Goal: Transaction & Acquisition: Purchase product/service

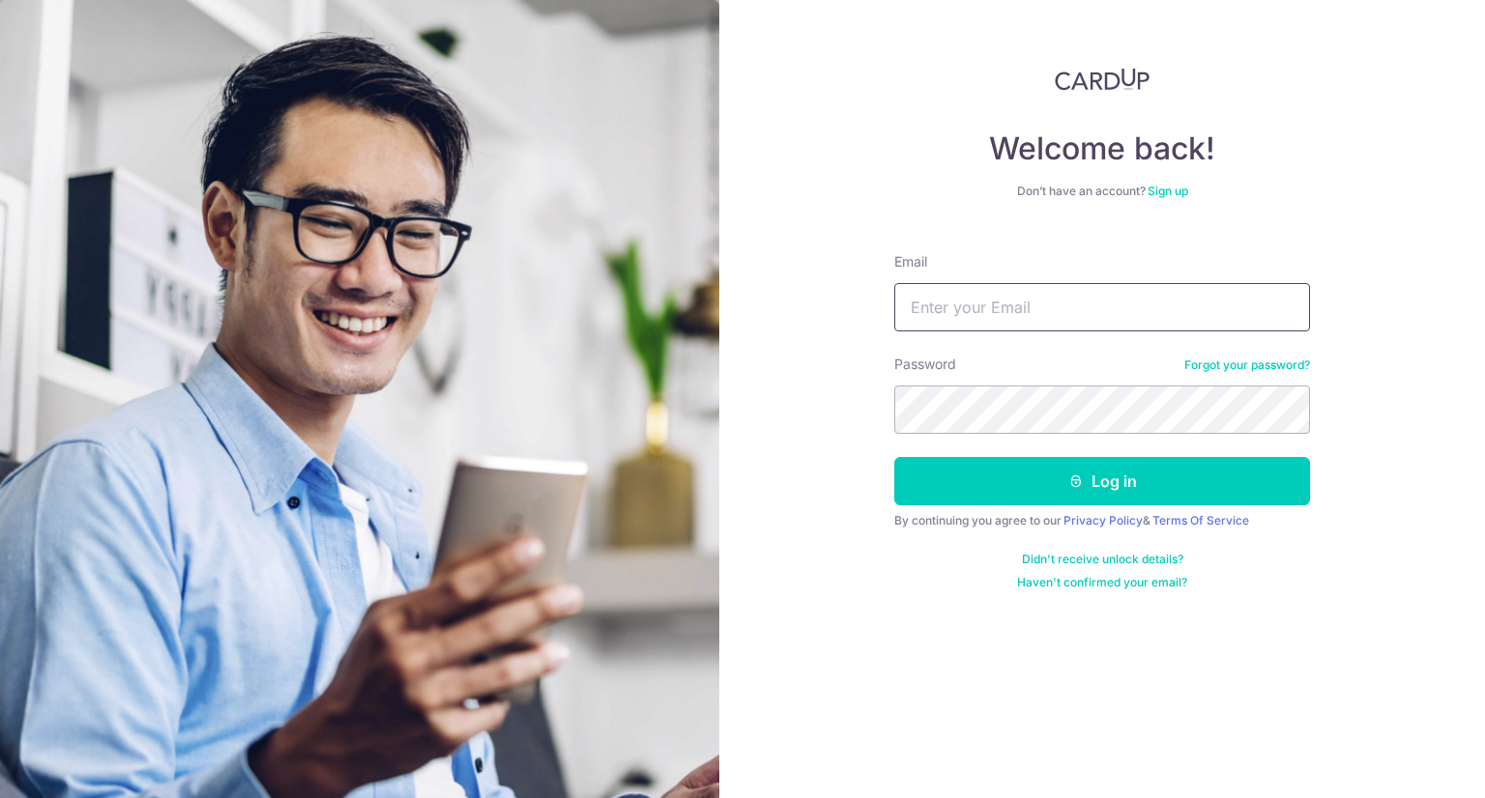
drag, startPoint x: 0, startPoint y: 0, endPoint x: 986, endPoint y: 310, distance: 1033.5
click at [986, 310] on input "Email" at bounding box center [1102, 307] width 416 height 48
type input "zyler.tr@gmail.com"
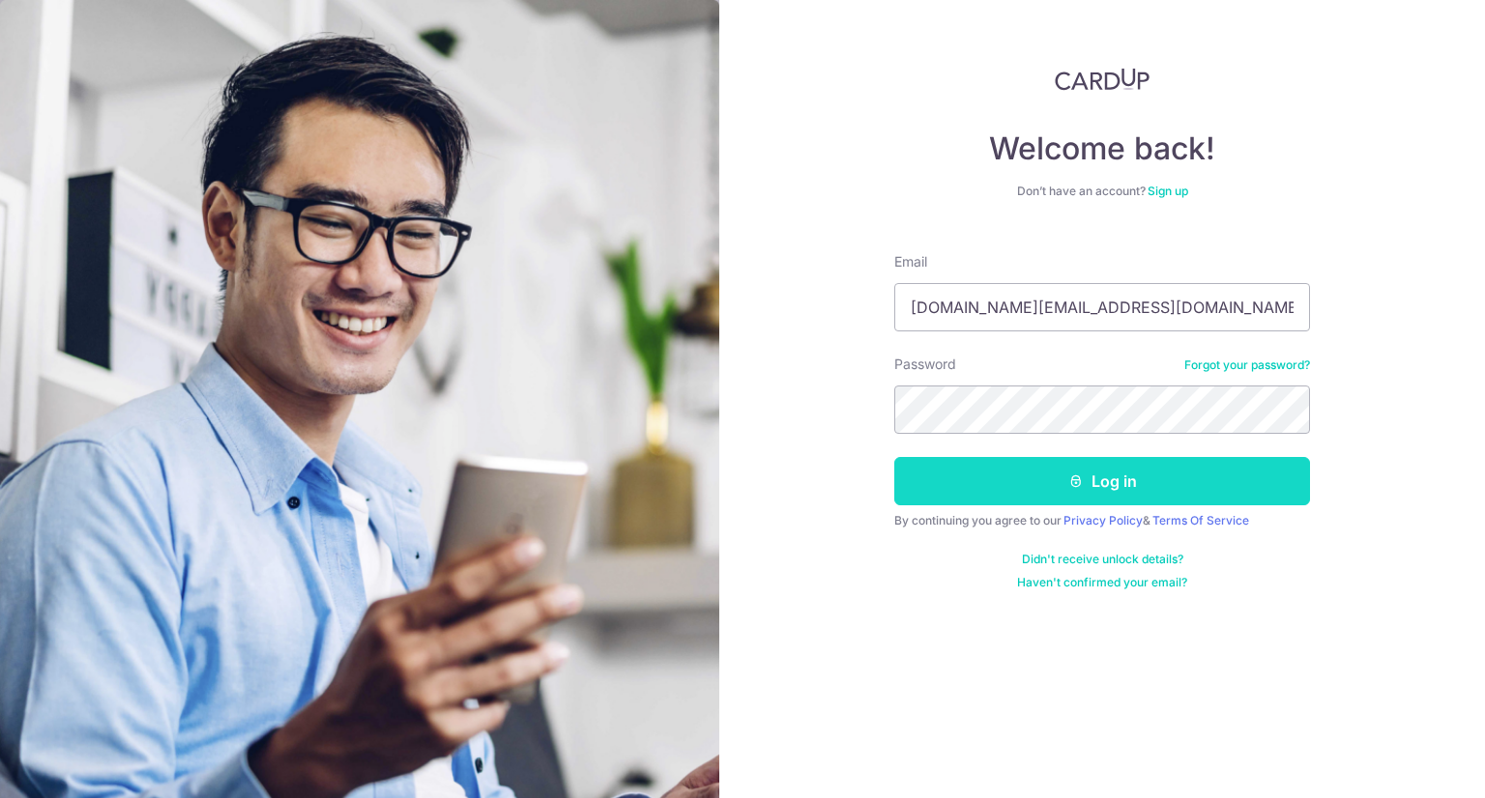
click at [1152, 484] on button "Log in" at bounding box center [1102, 481] width 416 height 48
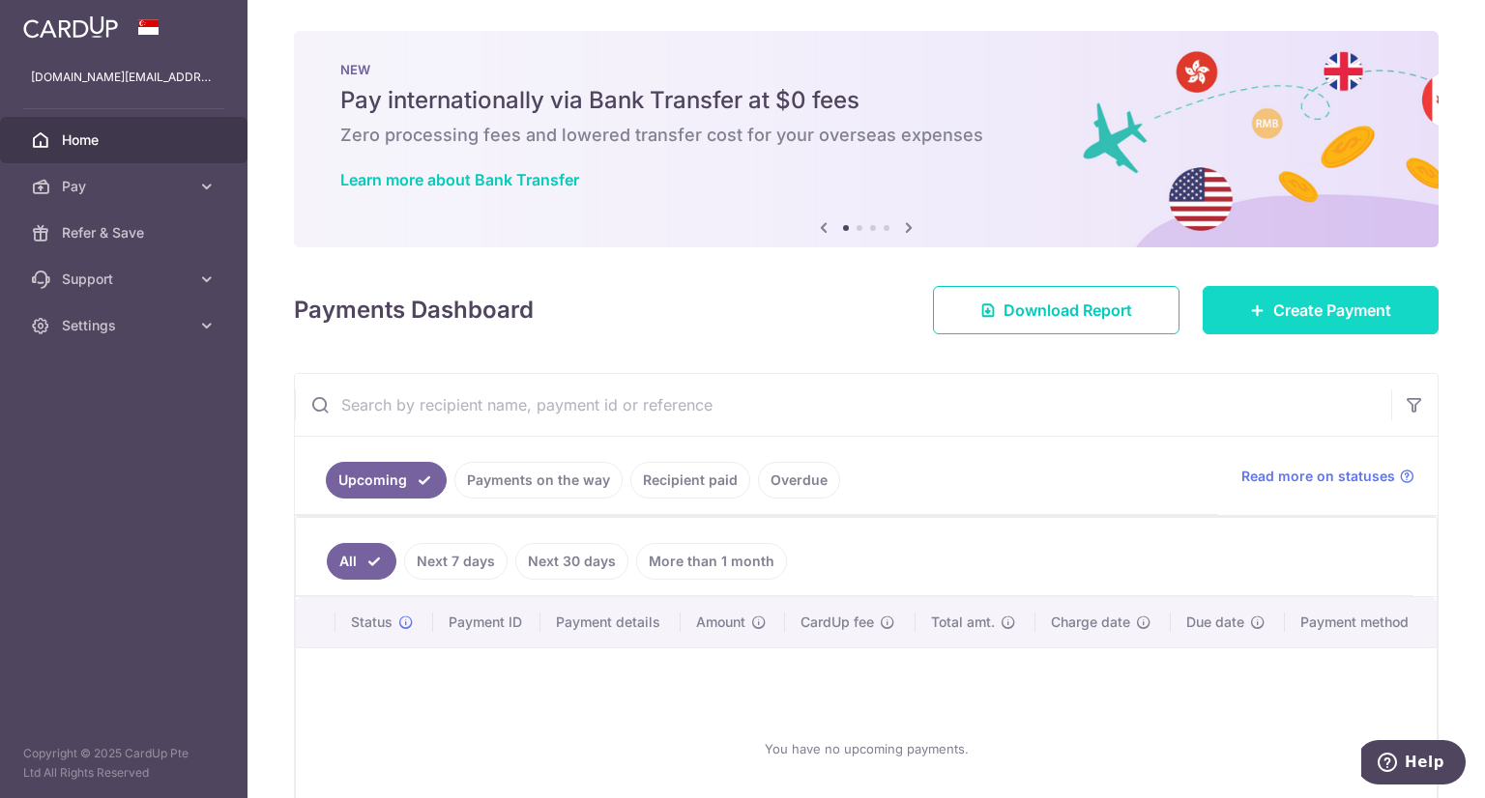
click at [1321, 313] on span "Create Payment" at bounding box center [1332, 310] width 118 height 23
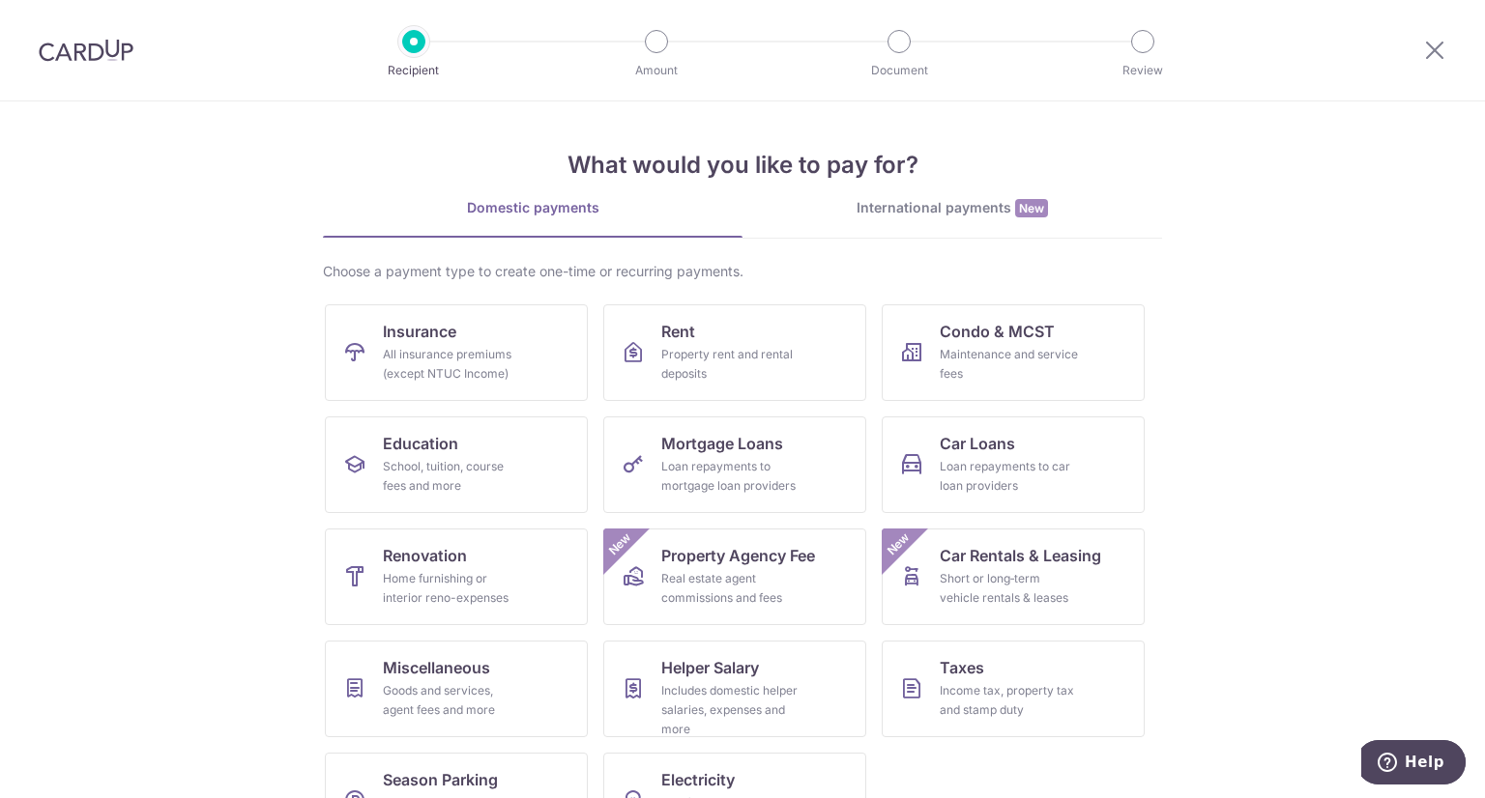
scroll to position [66, 0]
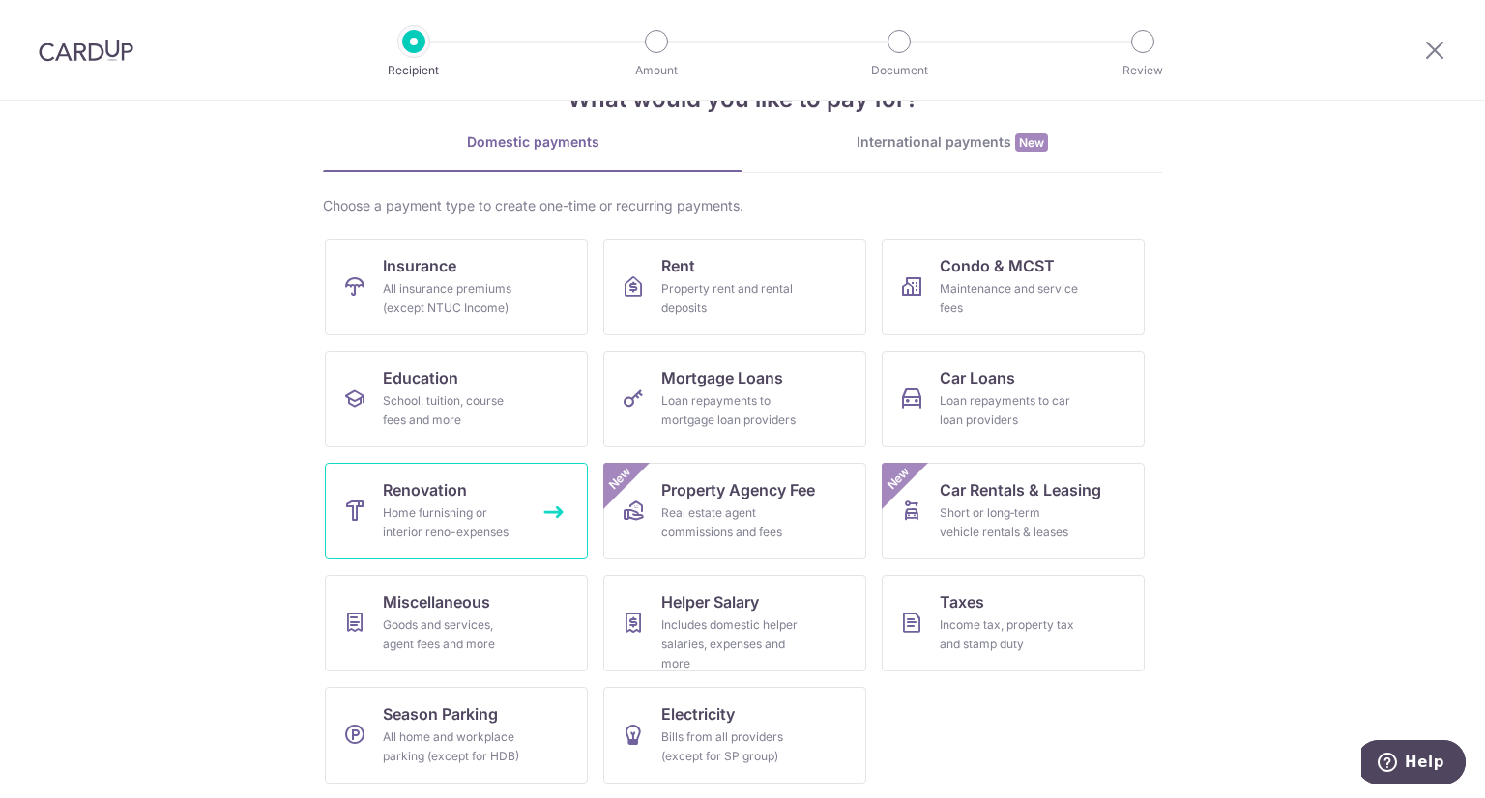
click at [464, 511] on div "Home furnishing or interior reno-expenses" at bounding box center [452, 523] width 139 height 39
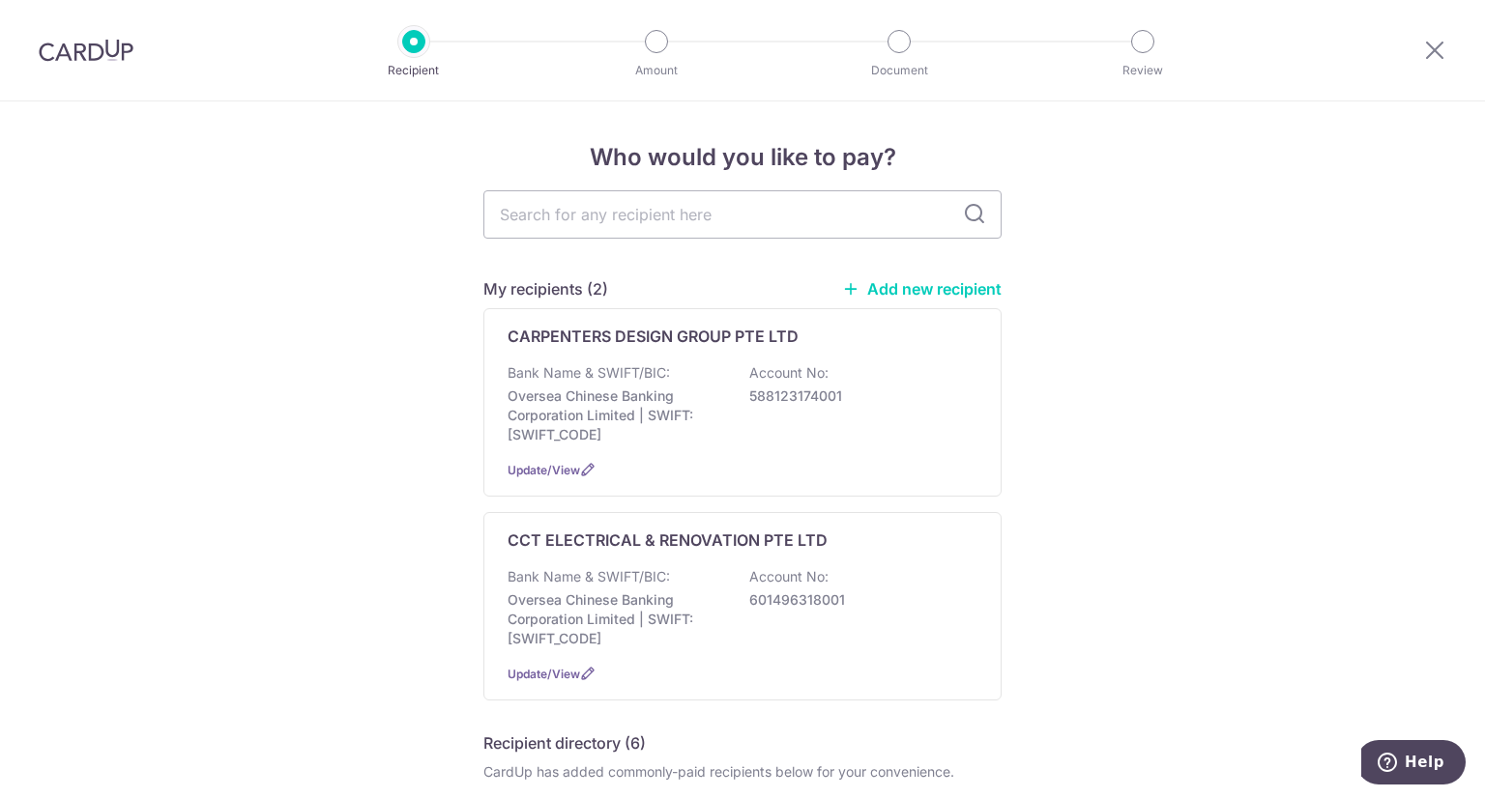
click at [908, 287] on link "Add new recipient" at bounding box center [921, 288] width 159 height 19
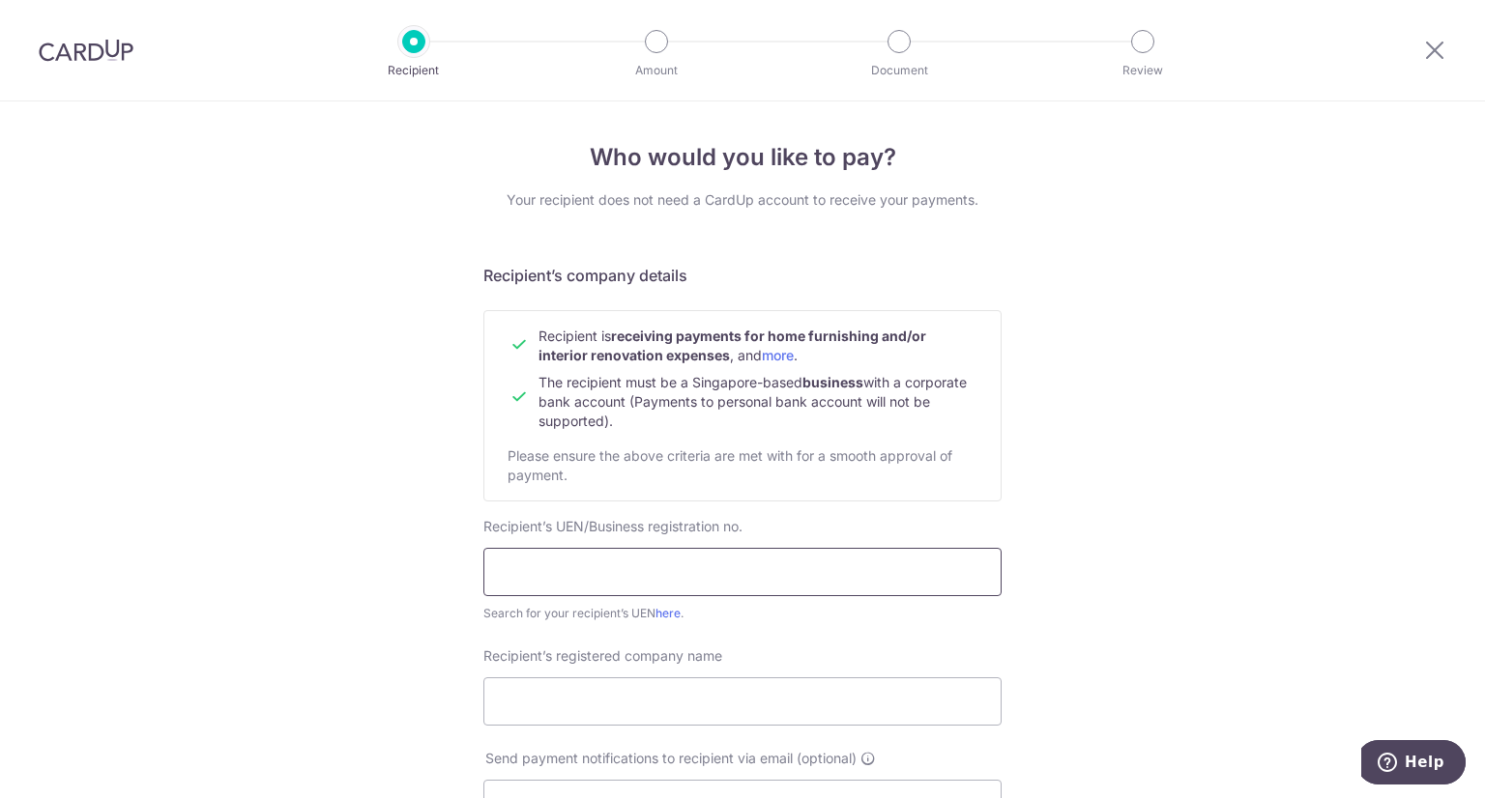
click at [616, 567] on input "text" at bounding box center [742, 572] width 518 height 48
click at [584, 569] on input "text" at bounding box center [742, 572] width 518 height 48
type input "202308235M"
click at [731, 715] on input "Recipient’s registered company name" at bounding box center [742, 702] width 518 height 48
type input "Long Long Construction Pte Ltd"
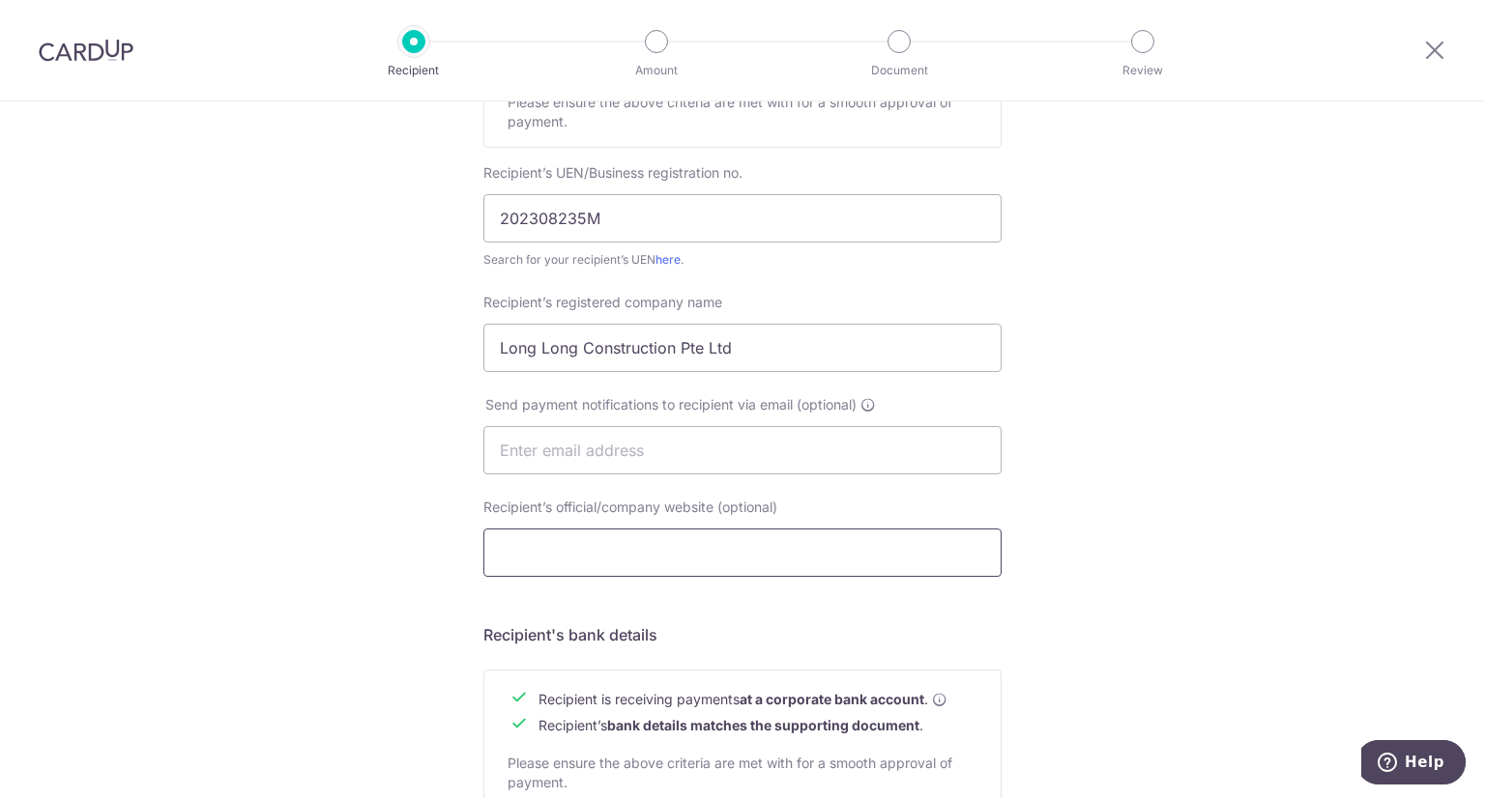
scroll to position [387, 0]
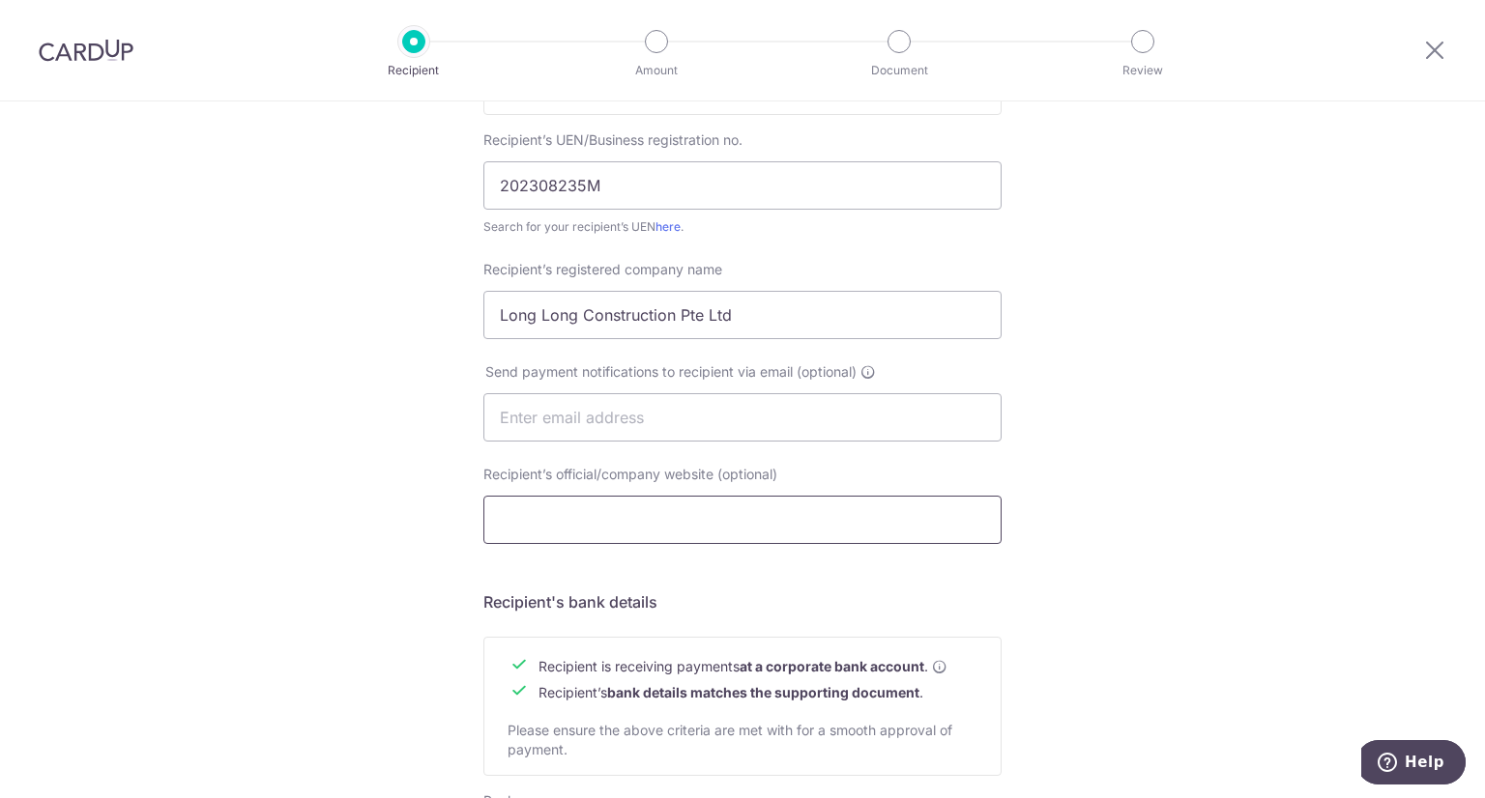
click at [572, 514] on input "Recipient’s official/company website (optional)" at bounding box center [742, 520] width 518 height 48
paste input "https://longlong.sg/"
type input "https://longlong.sg/"
click at [1141, 441] on div "Who would you like to pay? Your recipient does not need a CardUp account to rec…" at bounding box center [742, 442] width 1485 height 1454
click at [252, 413] on div "Who would you like to pay? Your recipient does not need a CardUp account to rec…" at bounding box center [742, 442] width 1485 height 1454
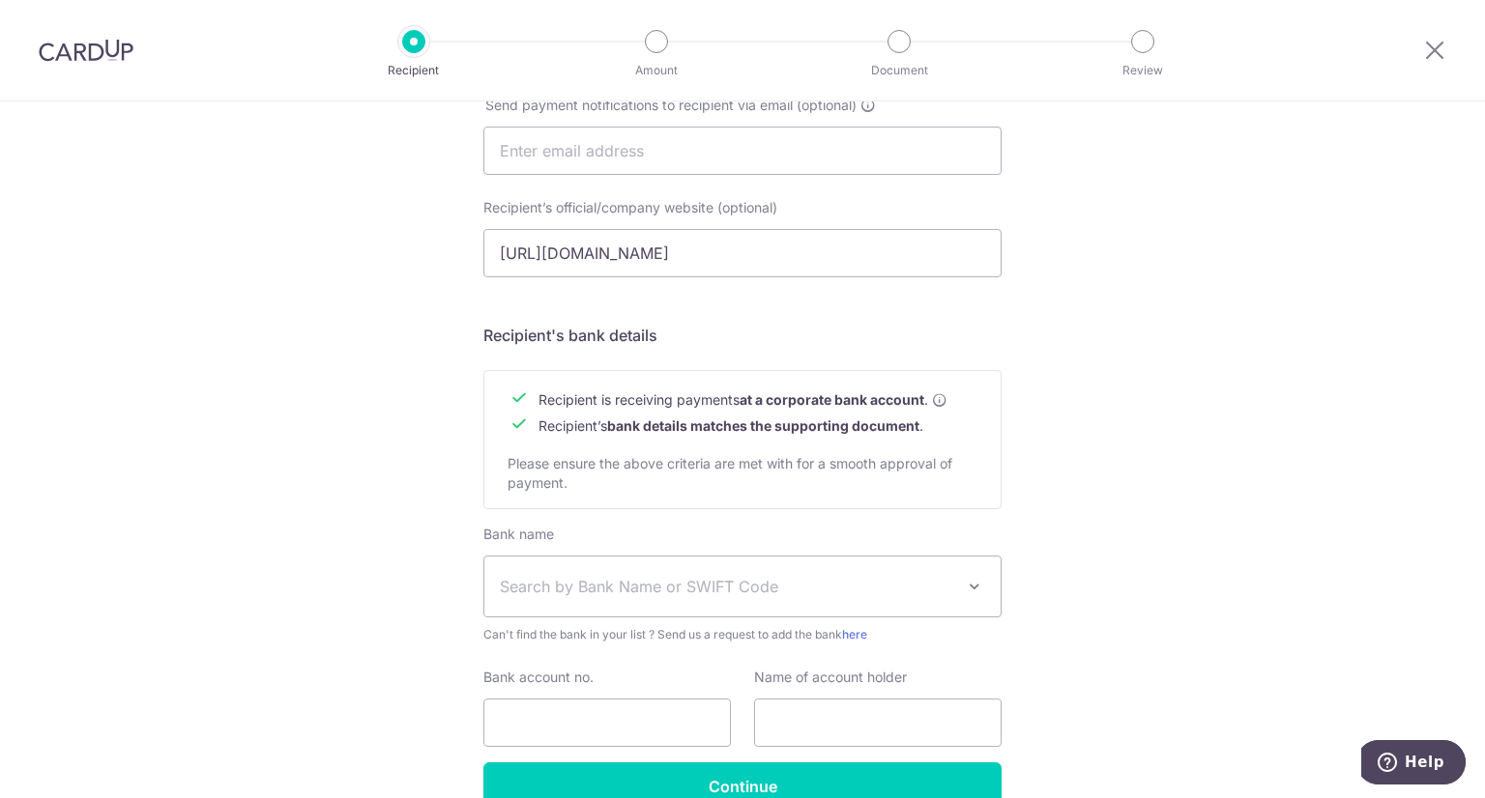
scroll to position [677, 0]
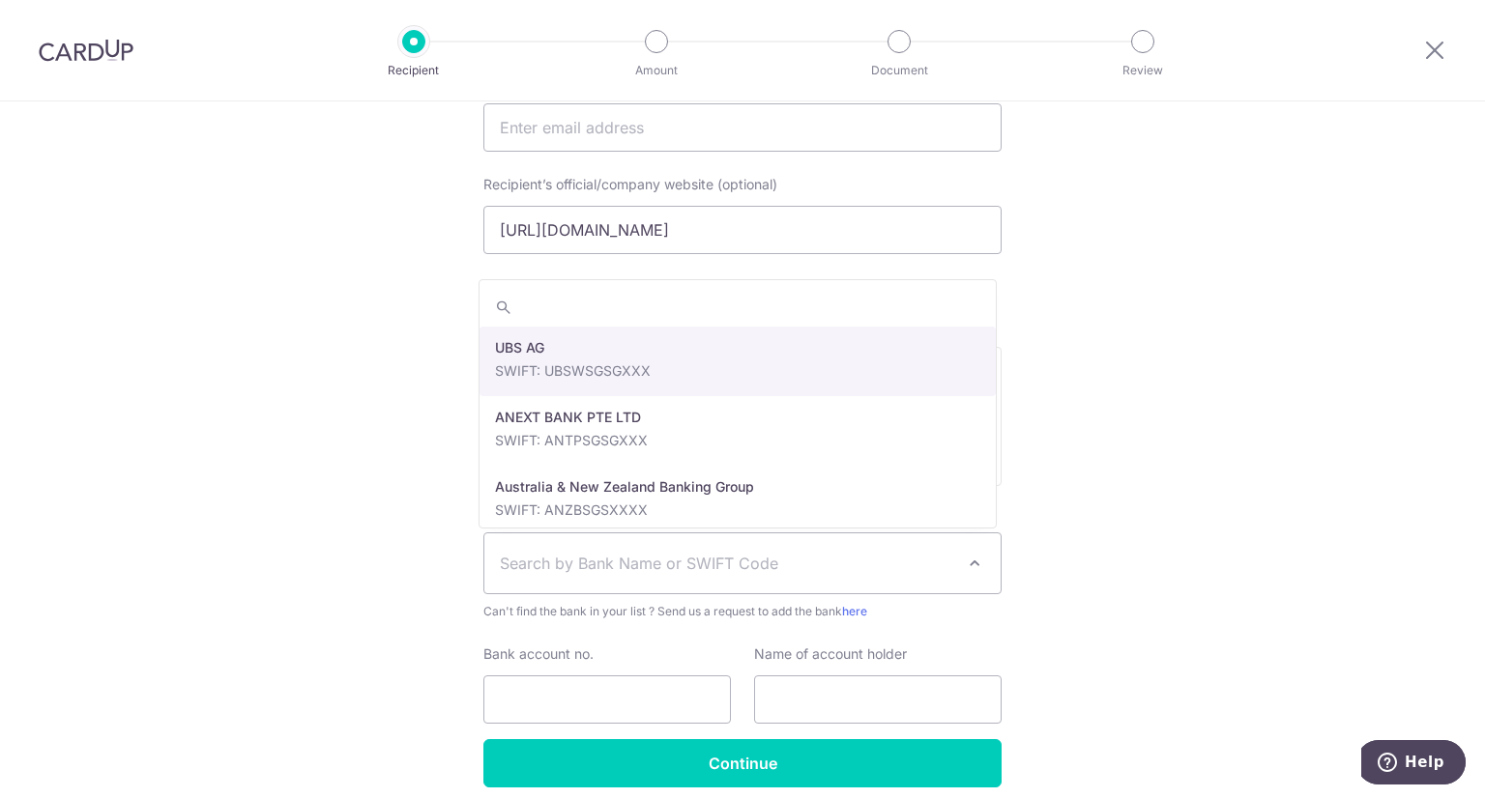
click at [642, 557] on span "Search by Bank Name or SWIFT Code" at bounding box center [727, 563] width 454 height 23
click at [1120, 345] on div "Who would you like to pay? Your recipient does not need a CardUp account to rec…" at bounding box center [742, 152] width 1485 height 1454
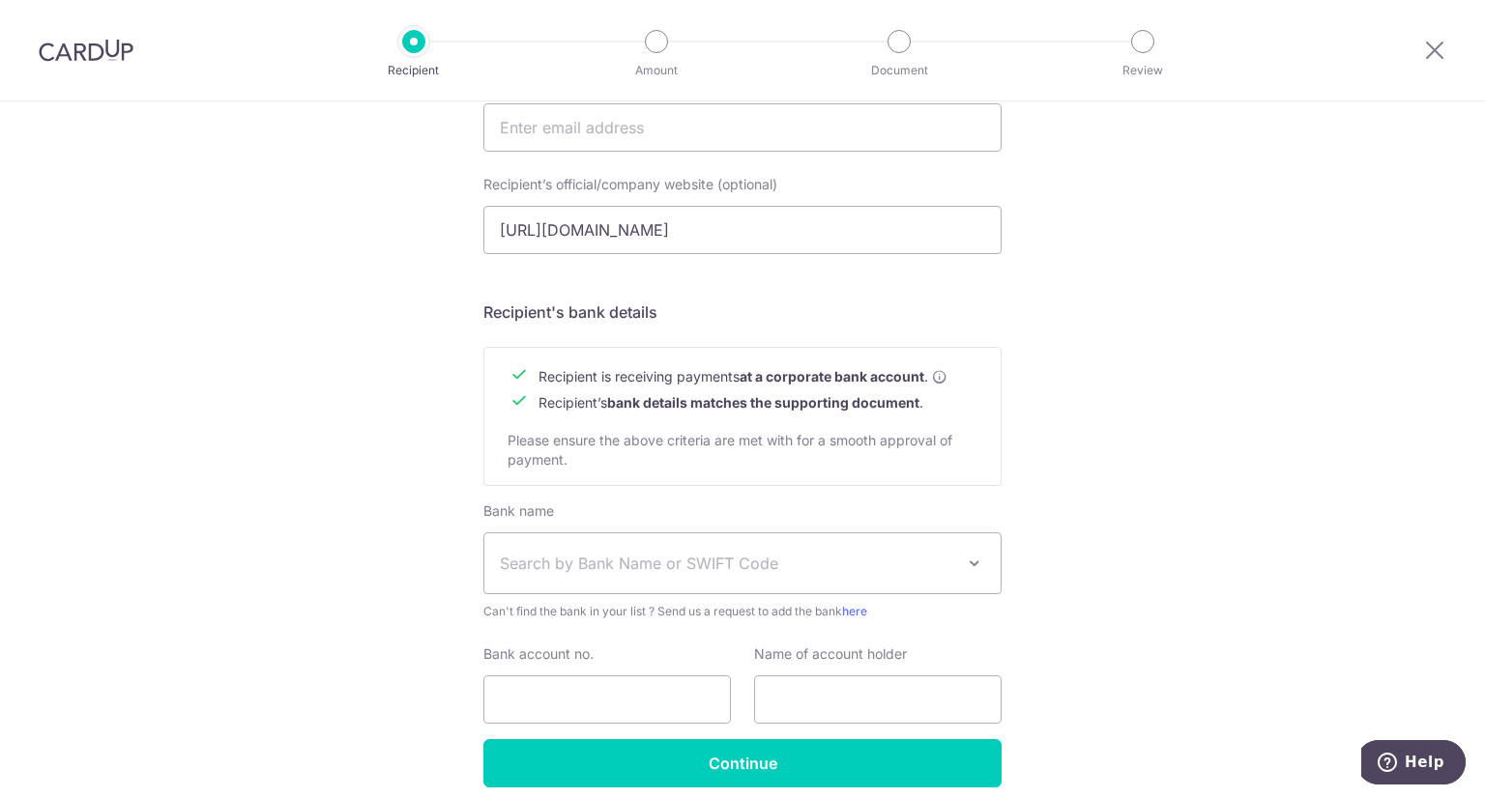
click at [723, 566] on span "Search by Bank Name or SWIFT Code" at bounding box center [727, 563] width 454 height 23
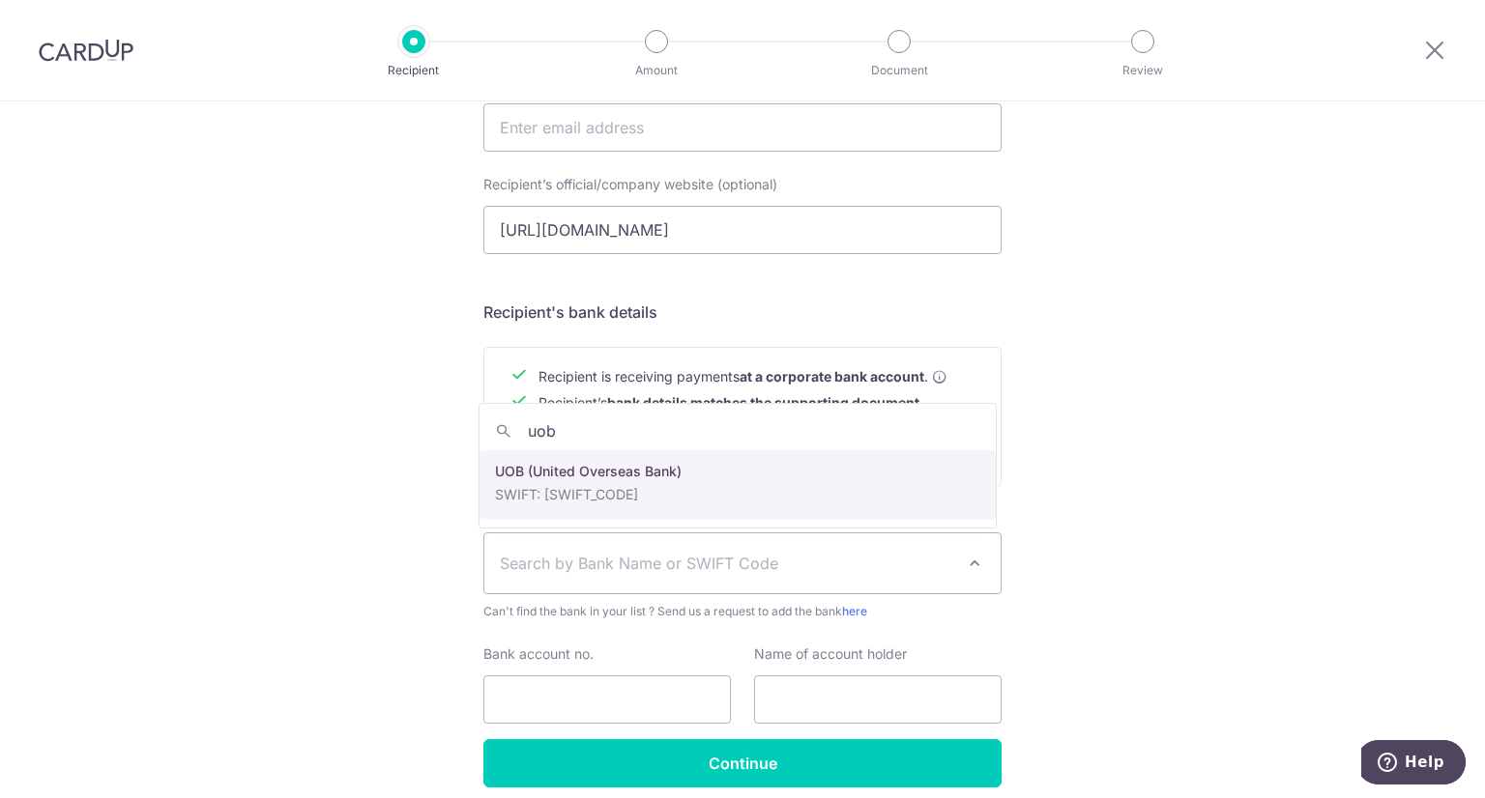
type input "uob"
select select "18"
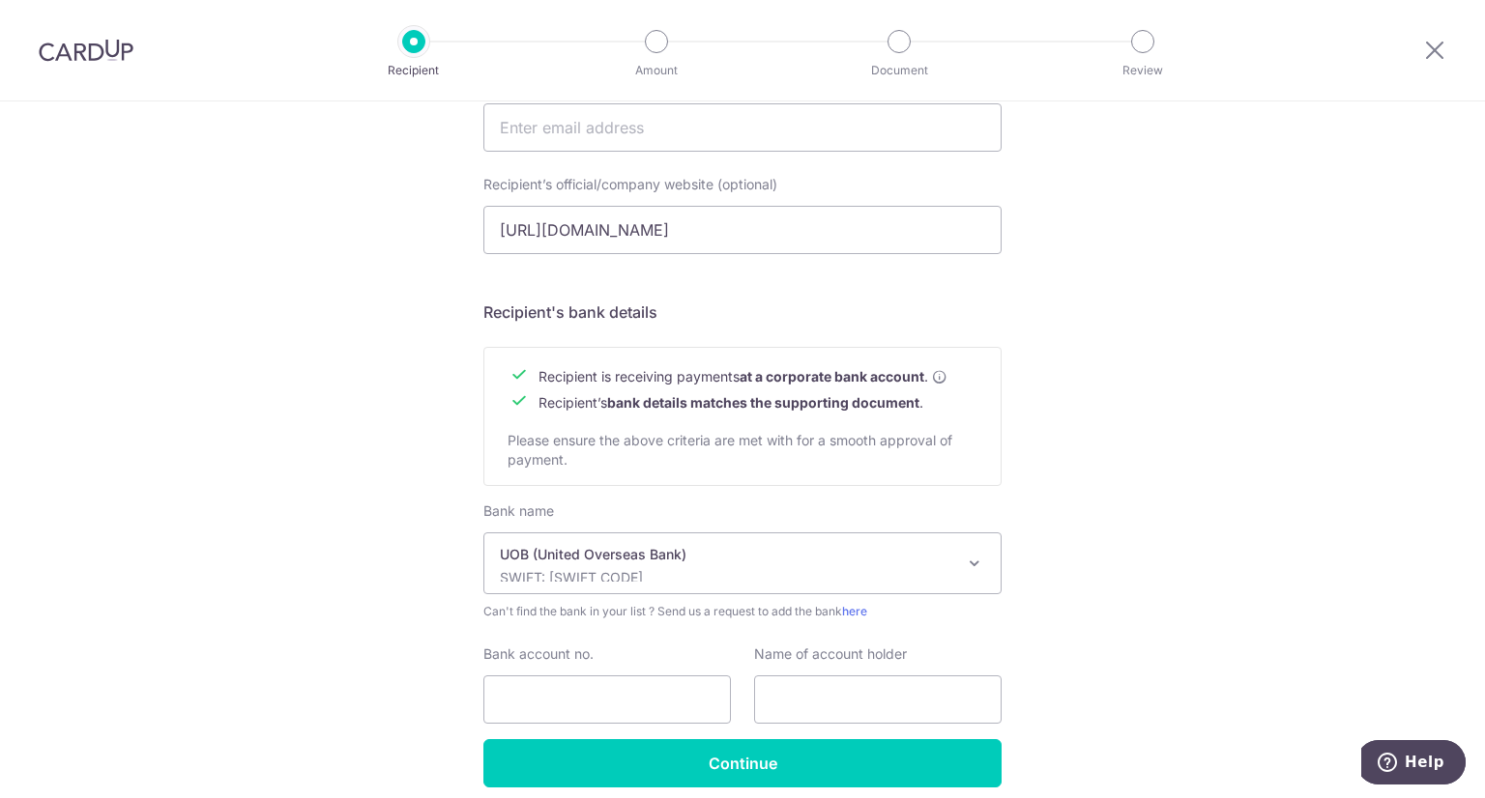
click at [1144, 501] on div "Who would you like to pay? Your recipient does not need a CardUp account to rec…" at bounding box center [742, 152] width 1485 height 1454
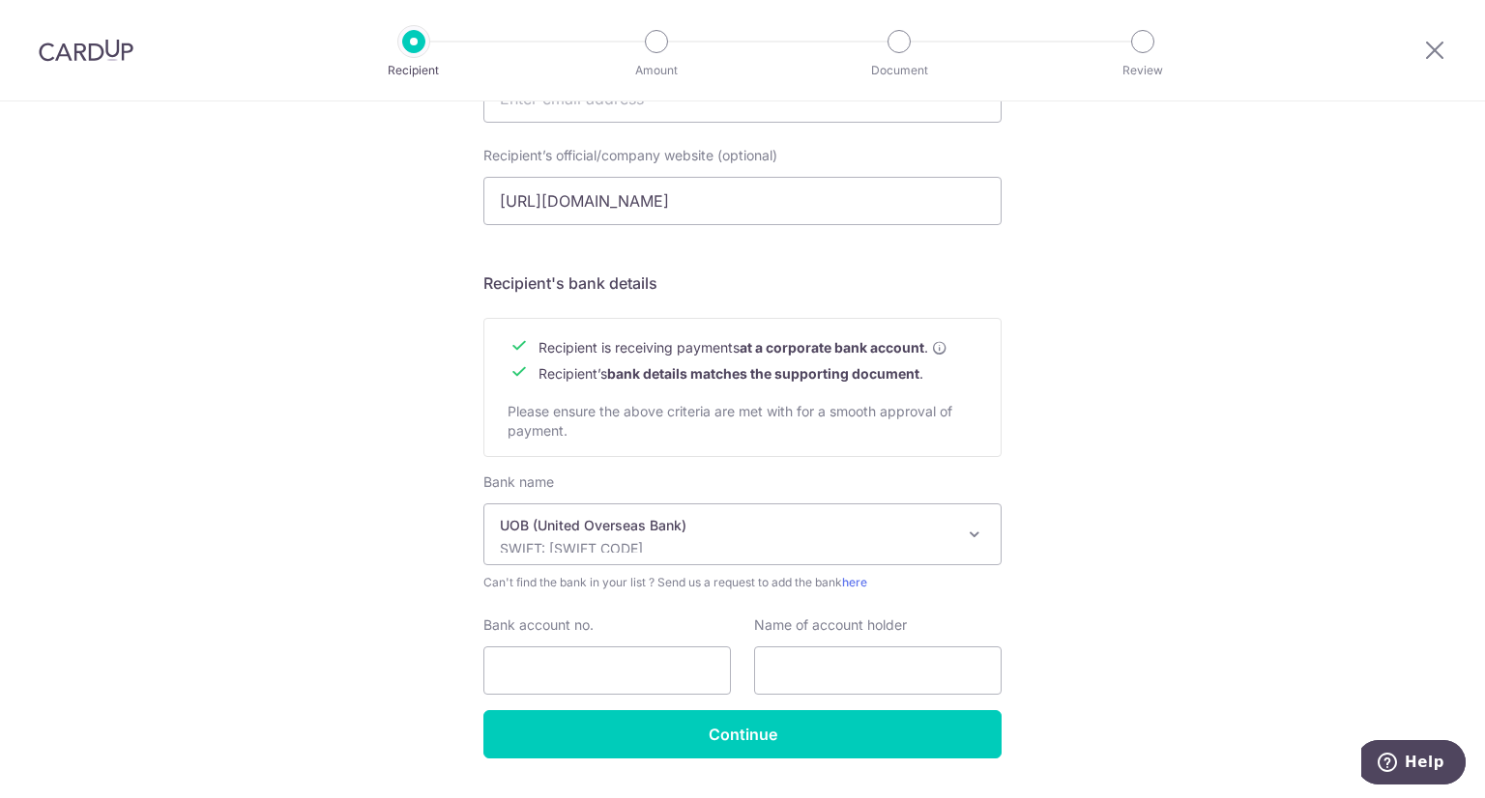
scroll to position [756, 0]
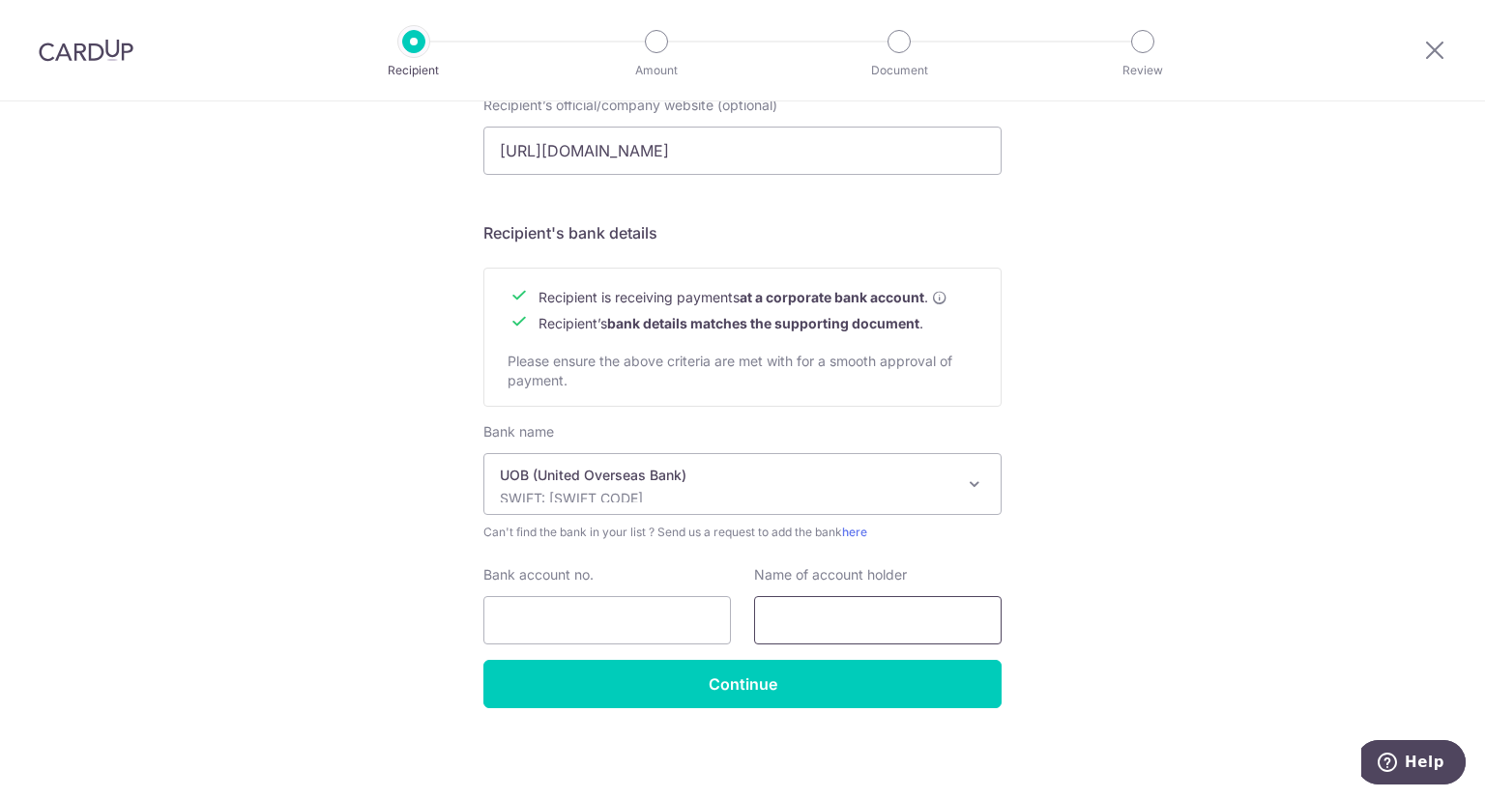
click at [811, 623] on input "text" at bounding box center [877, 620] width 247 height 48
type input "Long Long Construction Pte Ltd"
click at [588, 612] on input "Bank account no." at bounding box center [606, 620] width 247 height 48
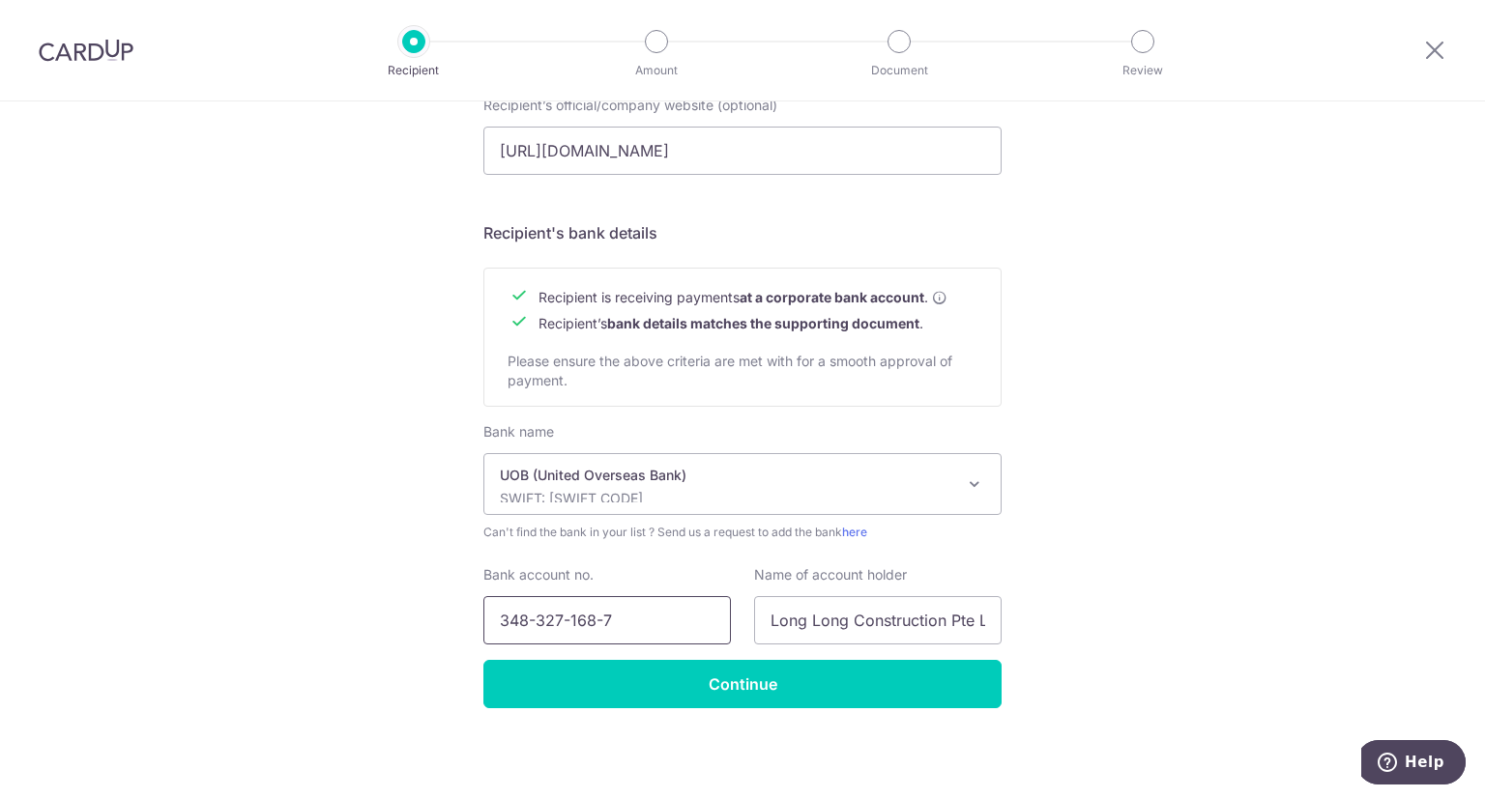
type input "348-327-168-7"
click at [1101, 536] on div "Who would you like to pay? Your recipient does not need a CardUp account to rec…" at bounding box center [742, 73] width 1485 height 1454
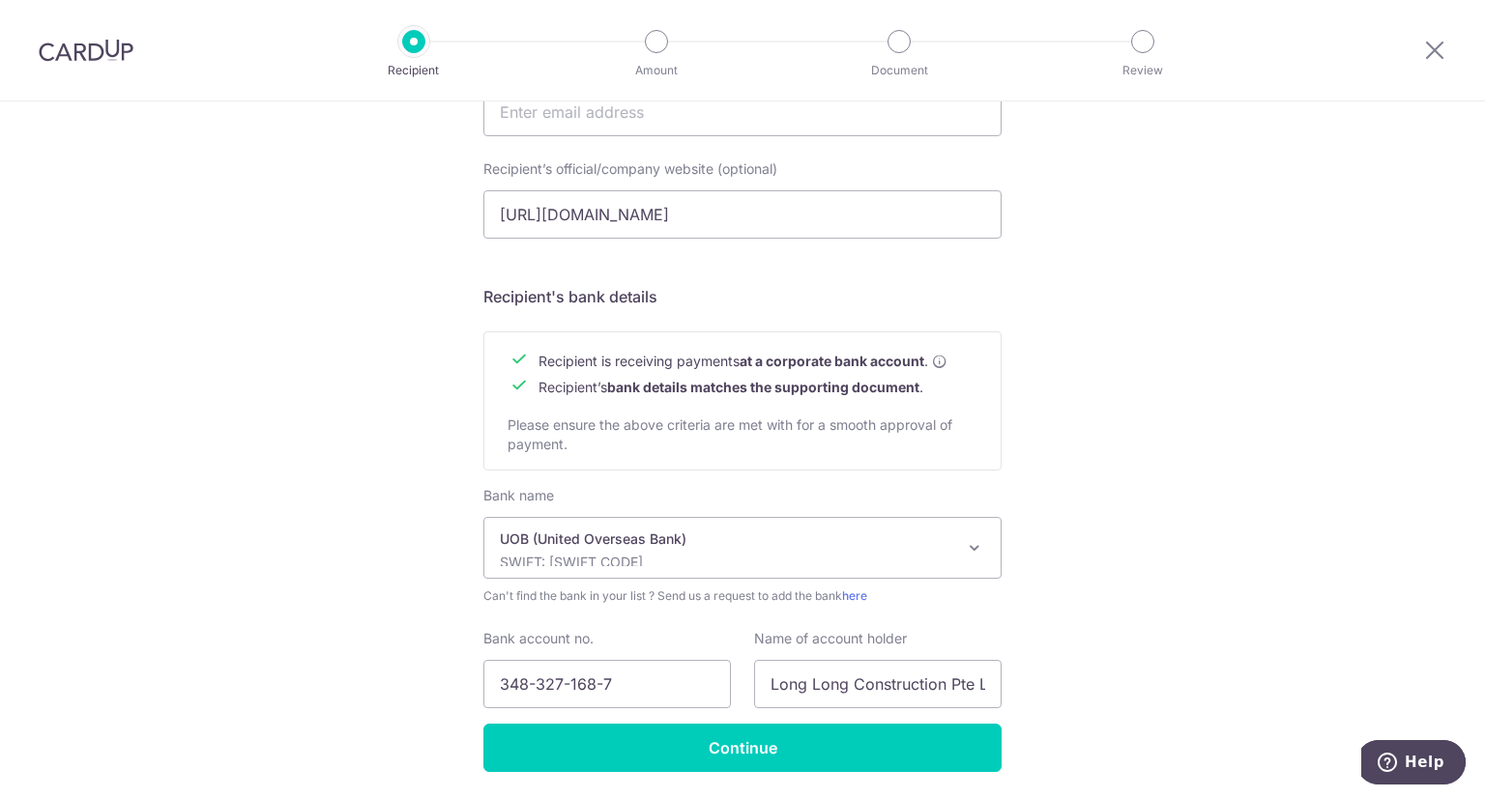
scroll to position [756, 0]
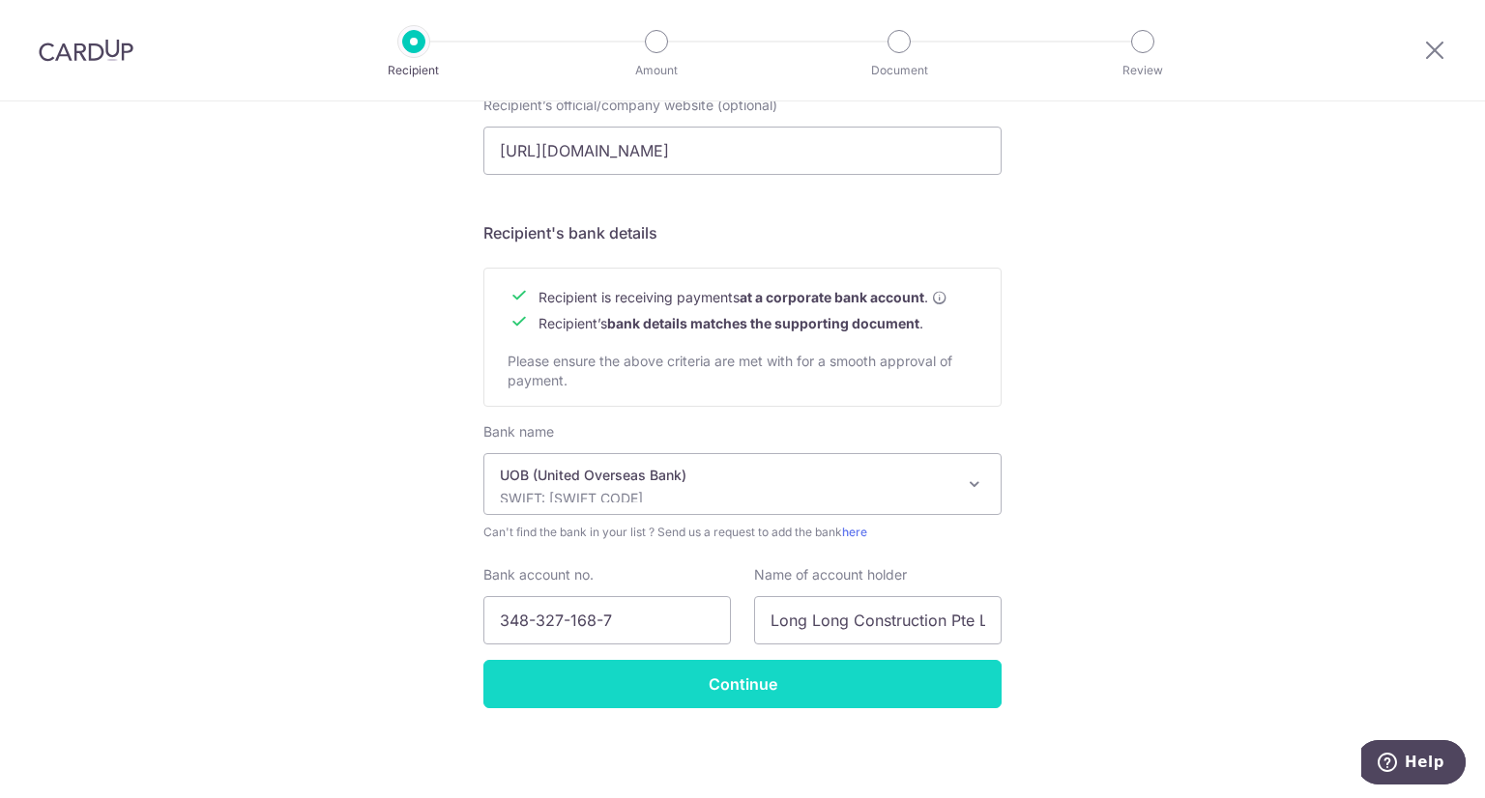
click at [735, 691] on input "Continue" at bounding box center [742, 684] width 518 height 48
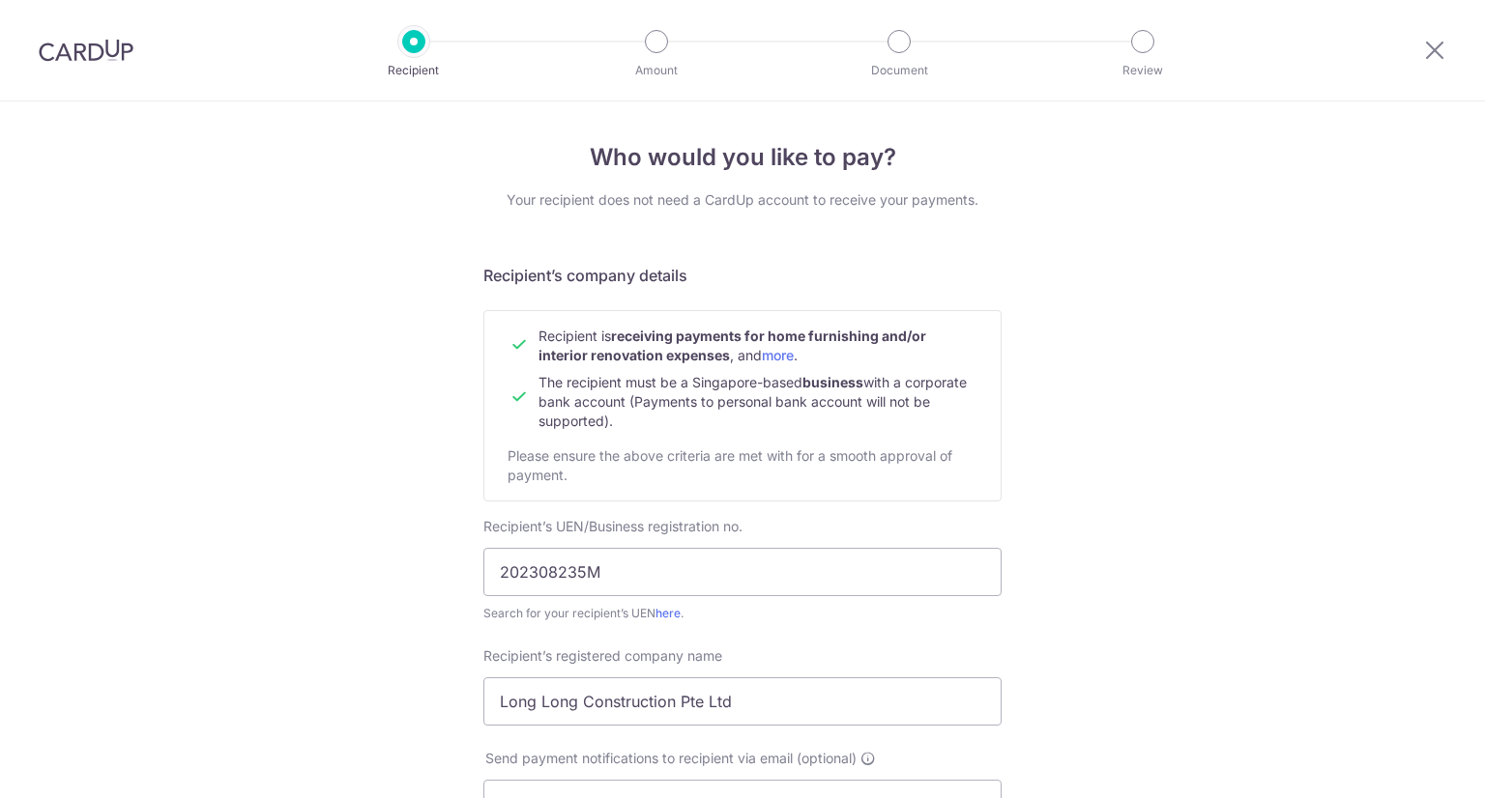
scroll to position [802, 0]
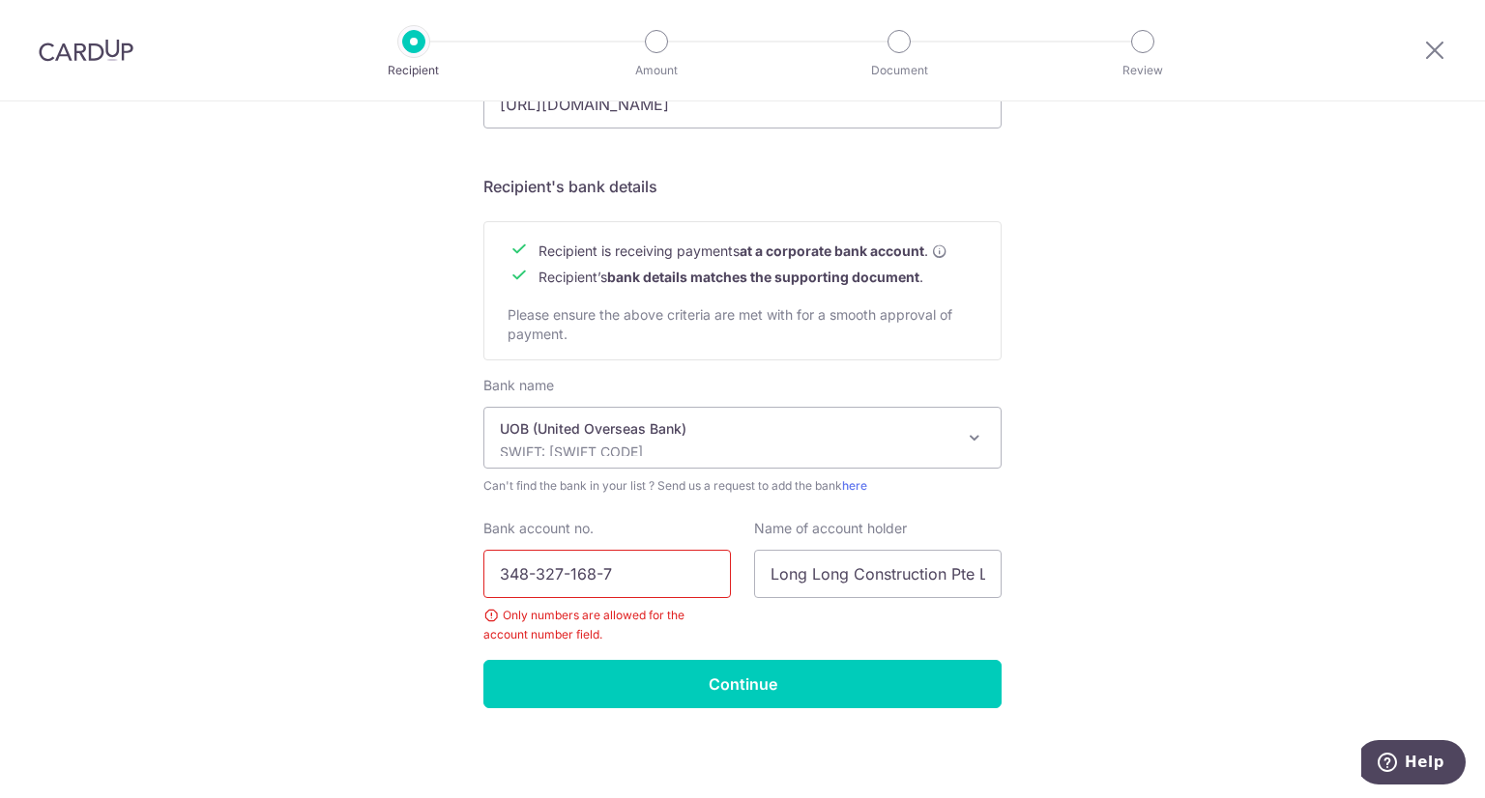
click at [529, 574] on input "348-327-168-7" at bounding box center [606, 574] width 247 height 48
drag, startPoint x: 677, startPoint y: 578, endPoint x: 293, endPoint y: 470, distance: 398.7
click at [64, 552] on div "Who would you like to pay? Your recipient does not need a CardUp account to rec…" at bounding box center [742, 49] width 1485 height 1500
type input "3483271687"
drag, startPoint x: 1170, startPoint y: 492, endPoint x: 799, endPoint y: 608, distance: 388.8
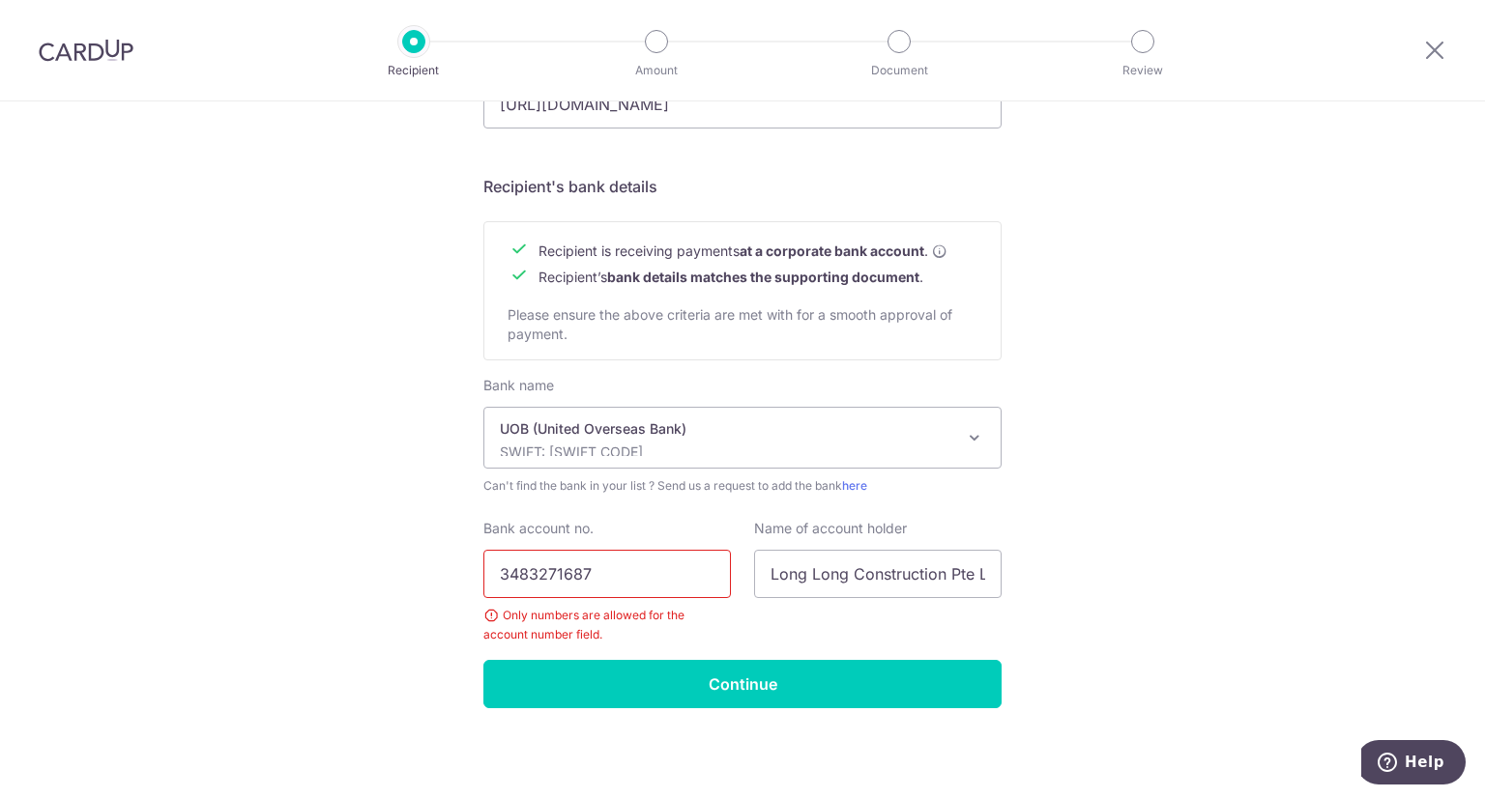
click at [1170, 492] on div "Who would you like to pay? Your recipient does not need a CardUp account to rec…" at bounding box center [742, 49] width 1485 height 1500
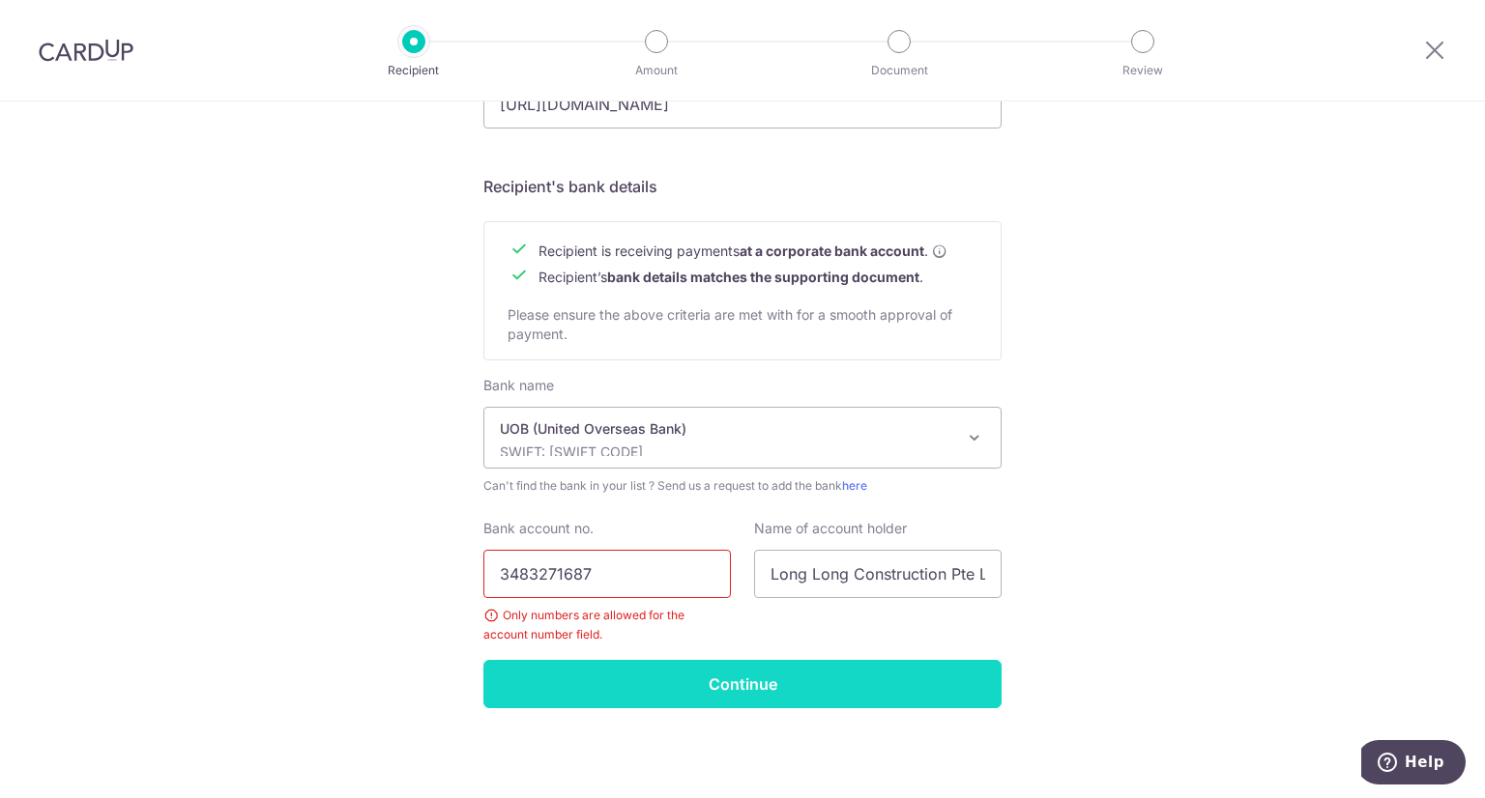
click at [731, 669] on input "Continue" at bounding box center [742, 684] width 518 height 48
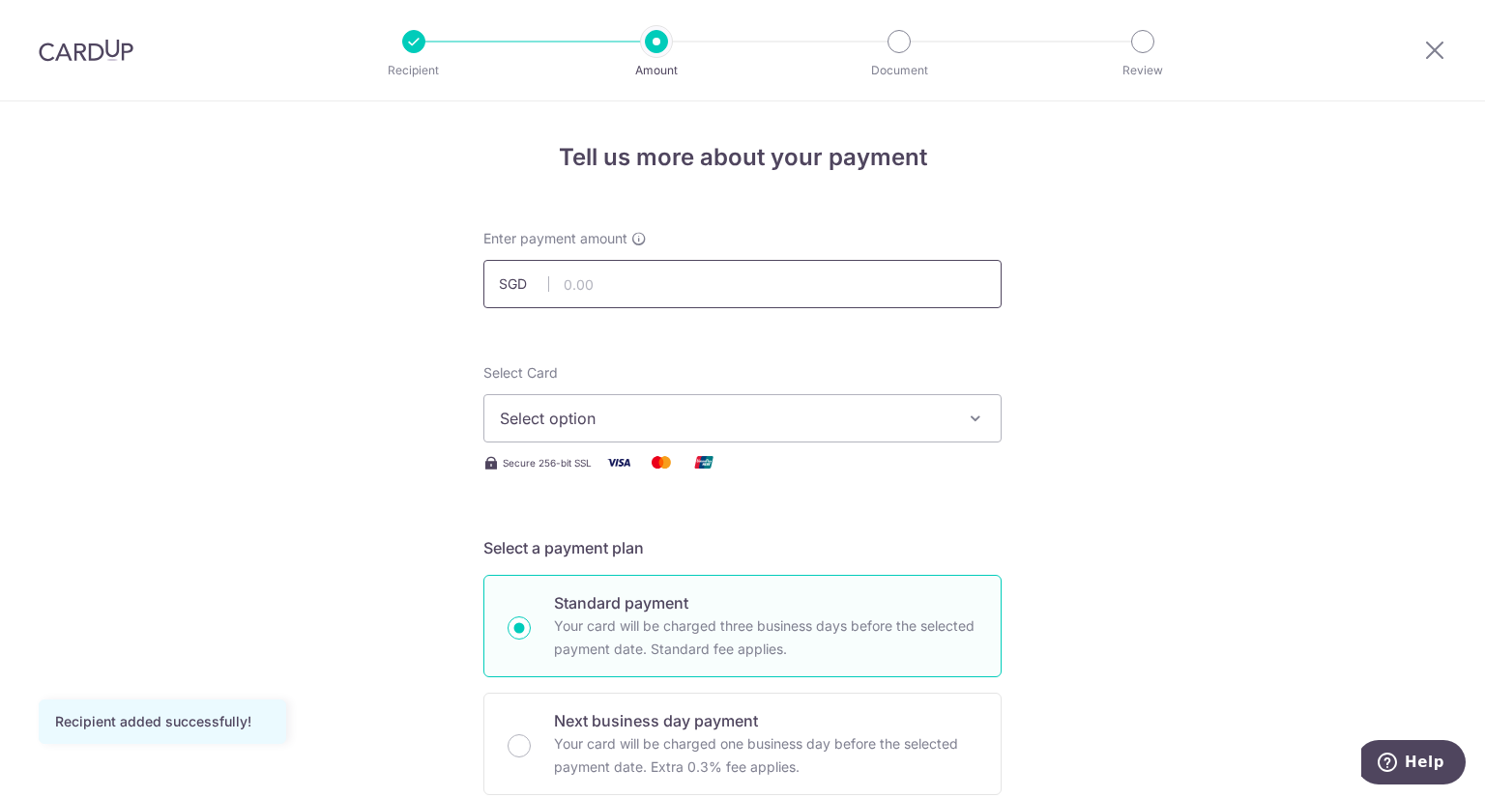
click at [715, 299] on input "text" at bounding box center [742, 284] width 518 height 48
type input "1,450.00"
click at [752, 432] on button "Select option" at bounding box center [742, 418] width 518 height 48
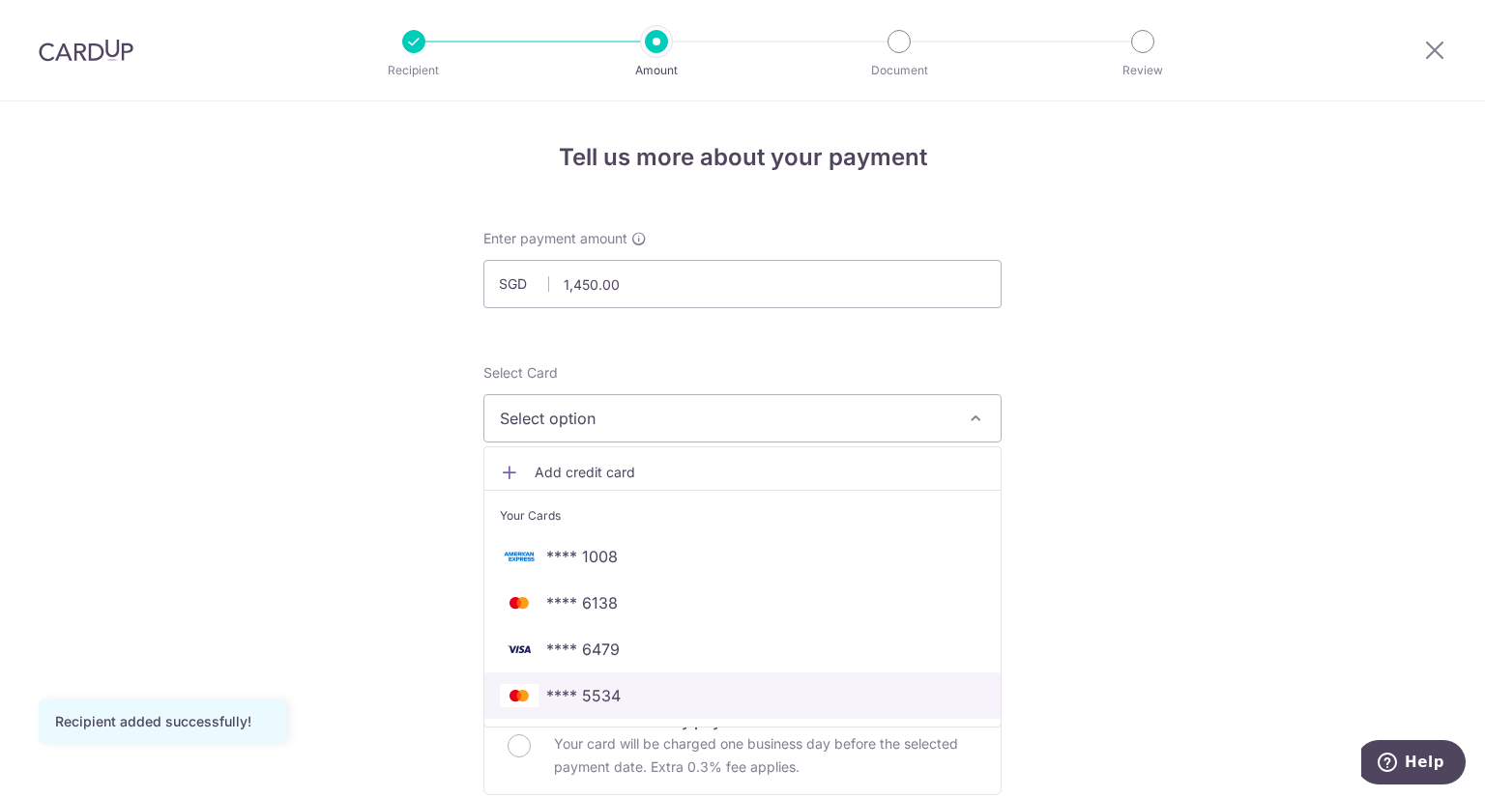
click at [646, 699] on span "**** 5534" at bounding box center [742, 695] width 485 height 23
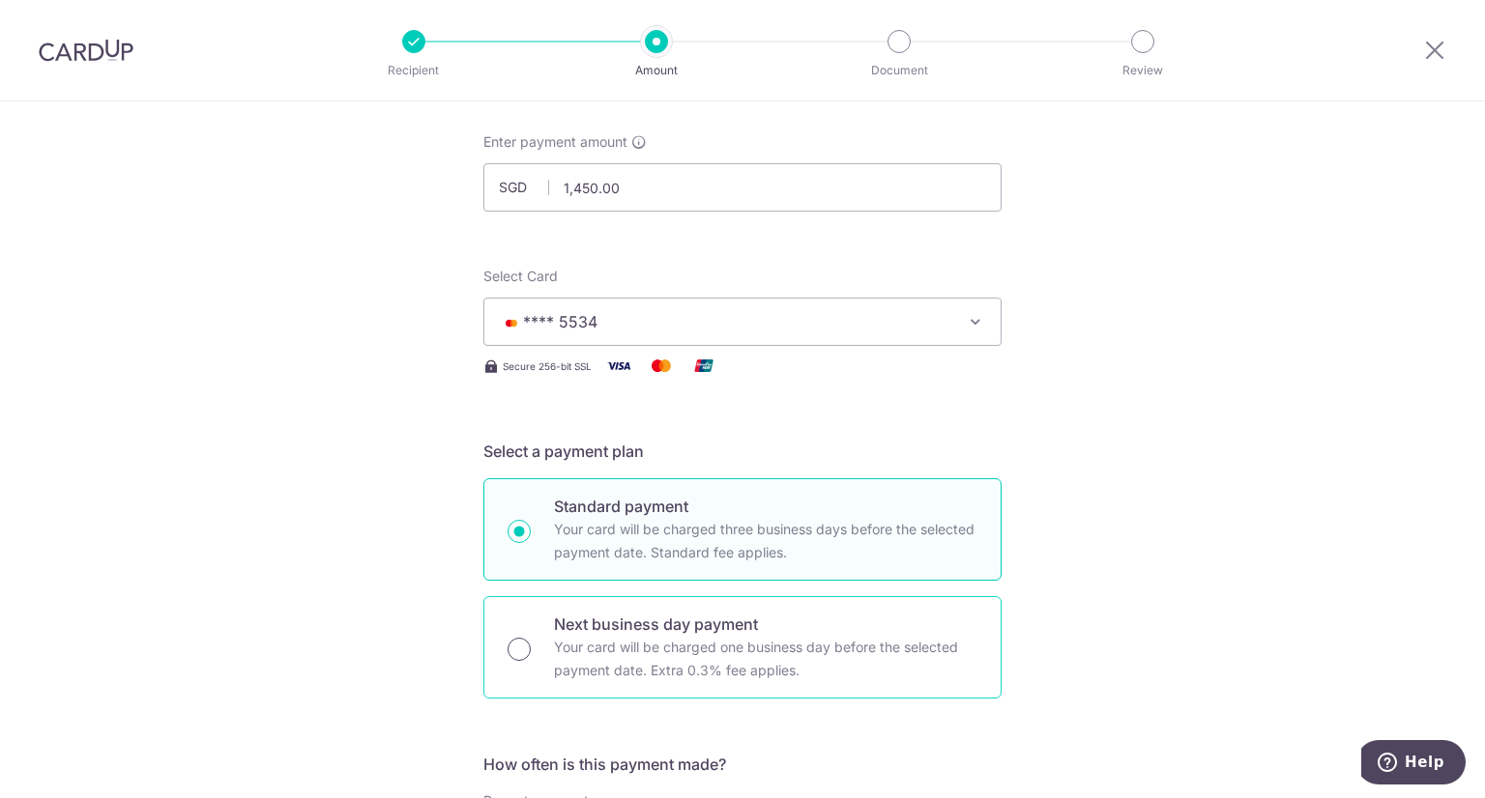
click at [524, 651] on input "Next business day payment Your card will be charged one business day before the…" at bounding box center [518, 649] width 23 height 23
radio input "true"
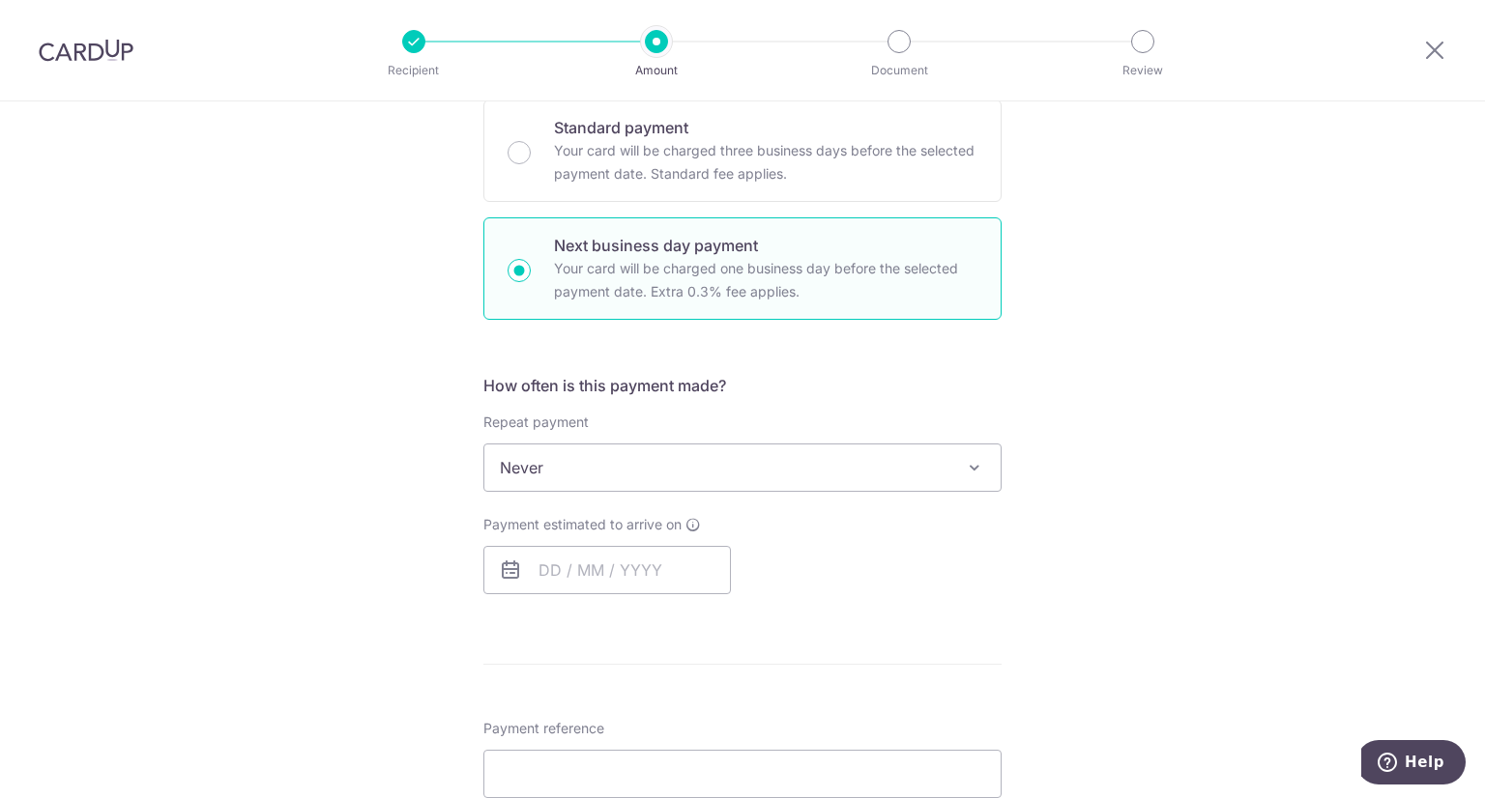
scroll to position [483, 0]
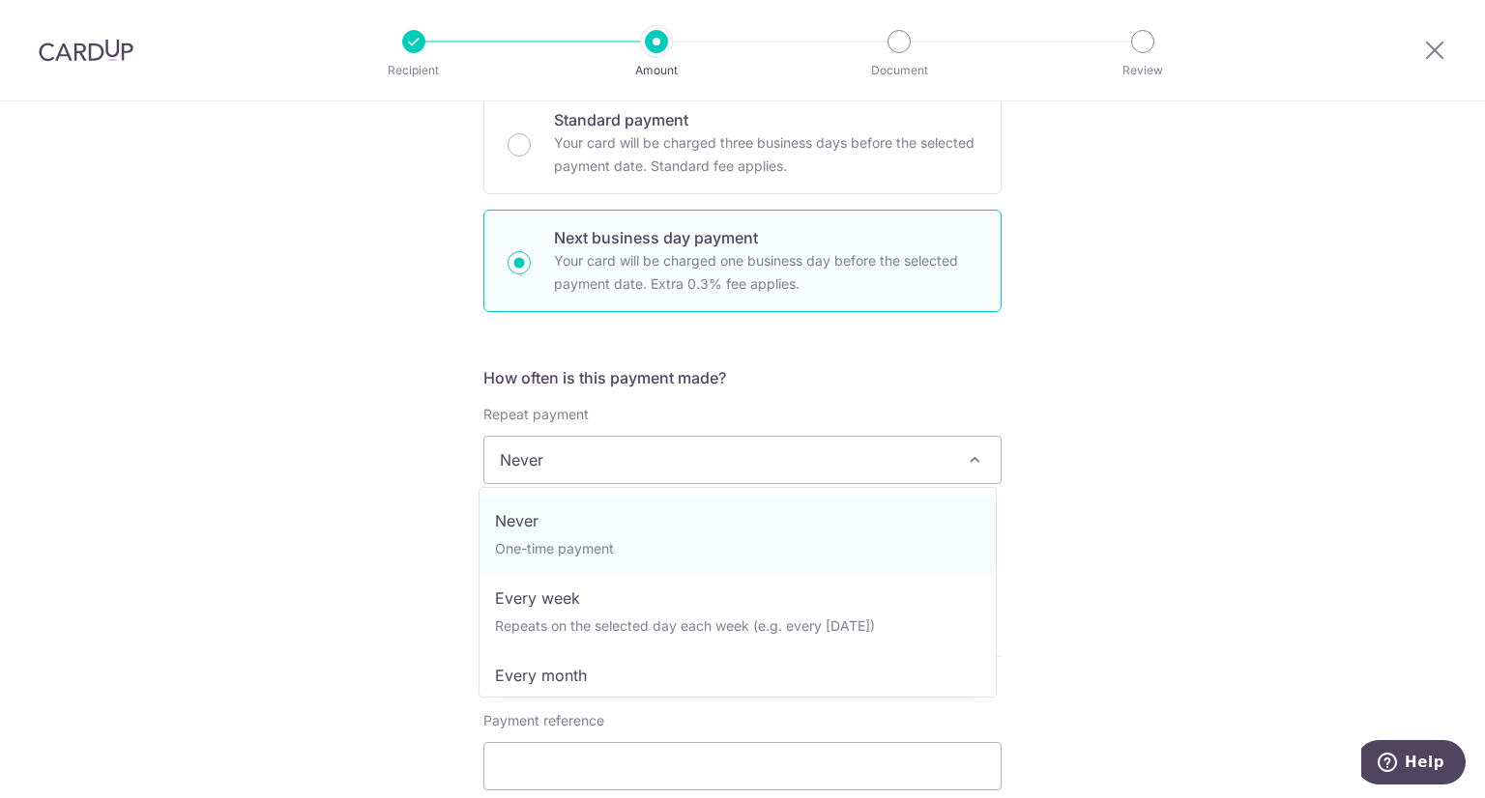
click at [776, 458] on span "Never" at bounding box center [742, 460] width 516 height 46
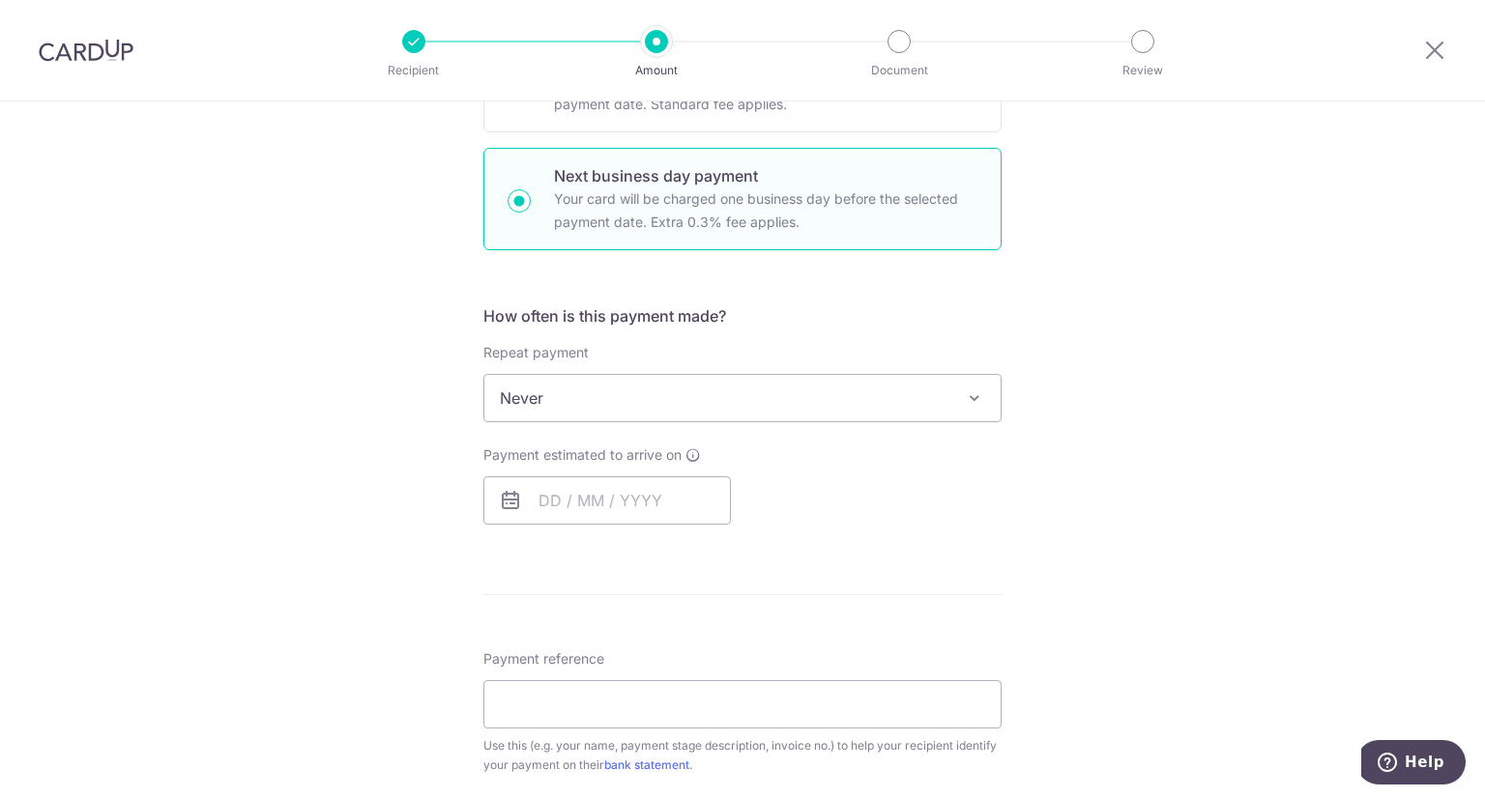
scroll to position [580, 0]
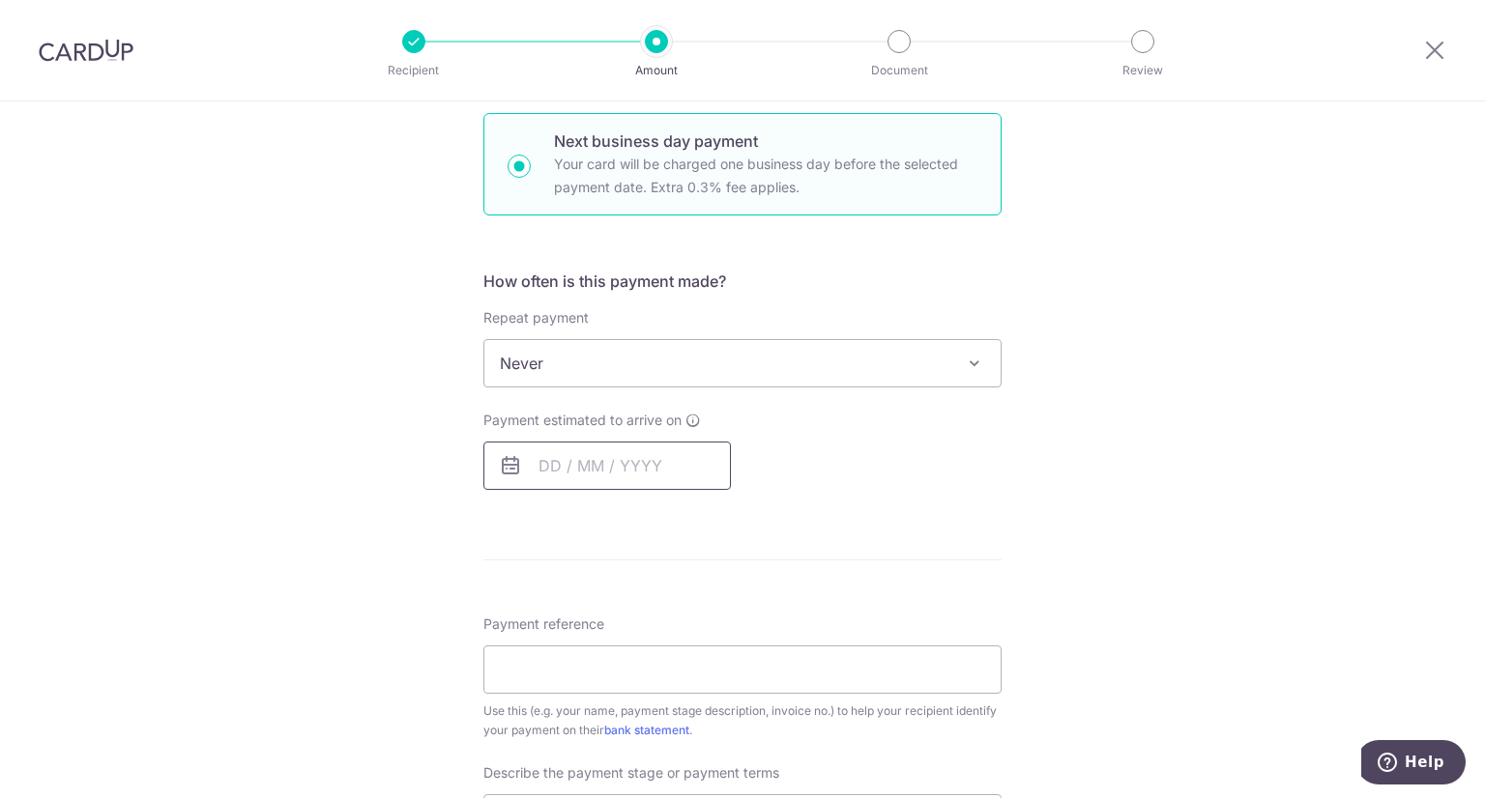
click at [623, 465] on input "text" at bounding box center [606, 466] width 247 height 48
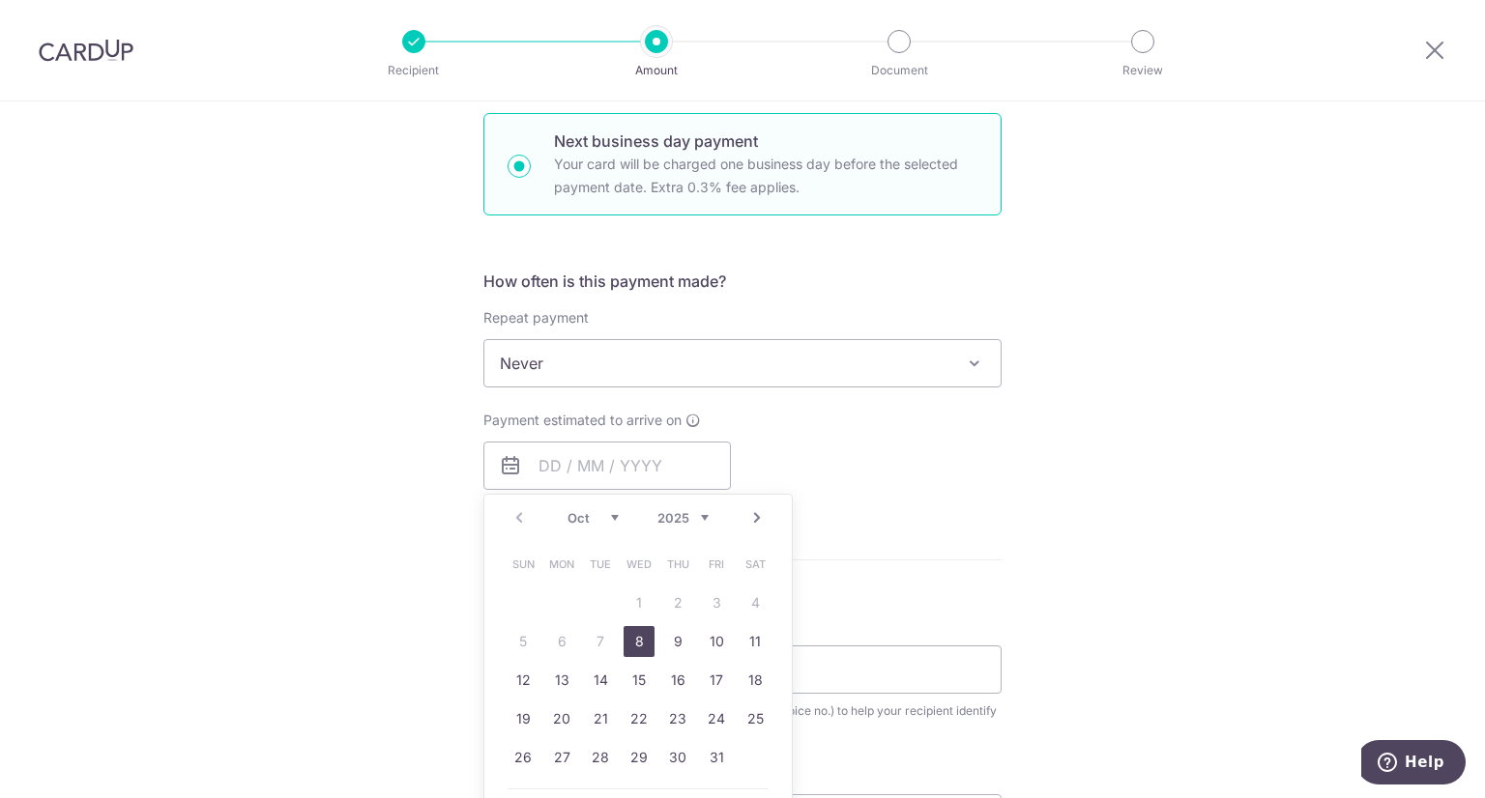
click at [637, 645] on link "8" at bounding box center [638, 641] width 31 height 31
type input "[DATE]"
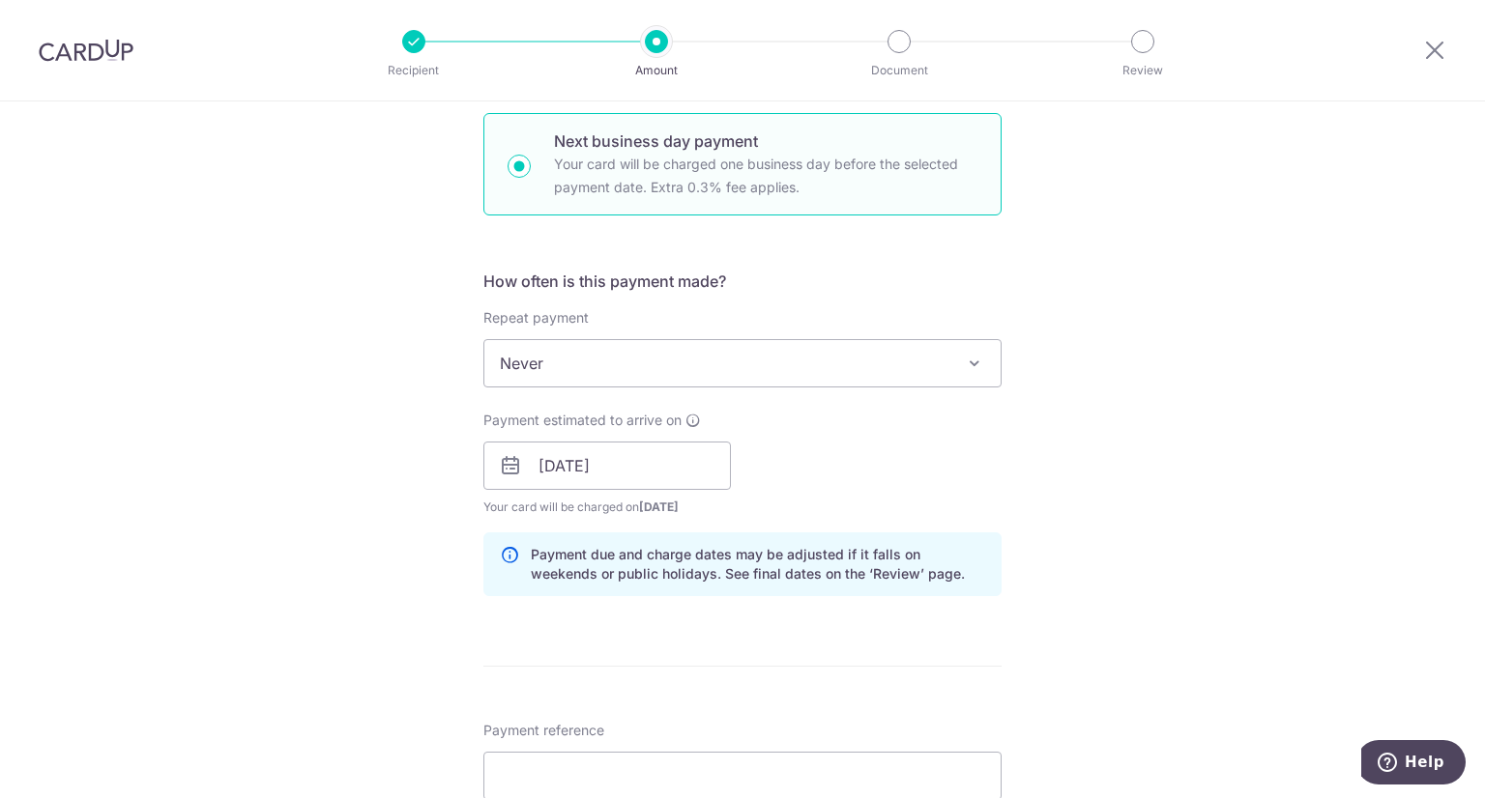
click at [1156, 414] on div "Tell us more about your payment Enter payment amount SGD 1,450.00 1450.00 Recip…" at bounding box center [742, 547] width 1485 height 2051
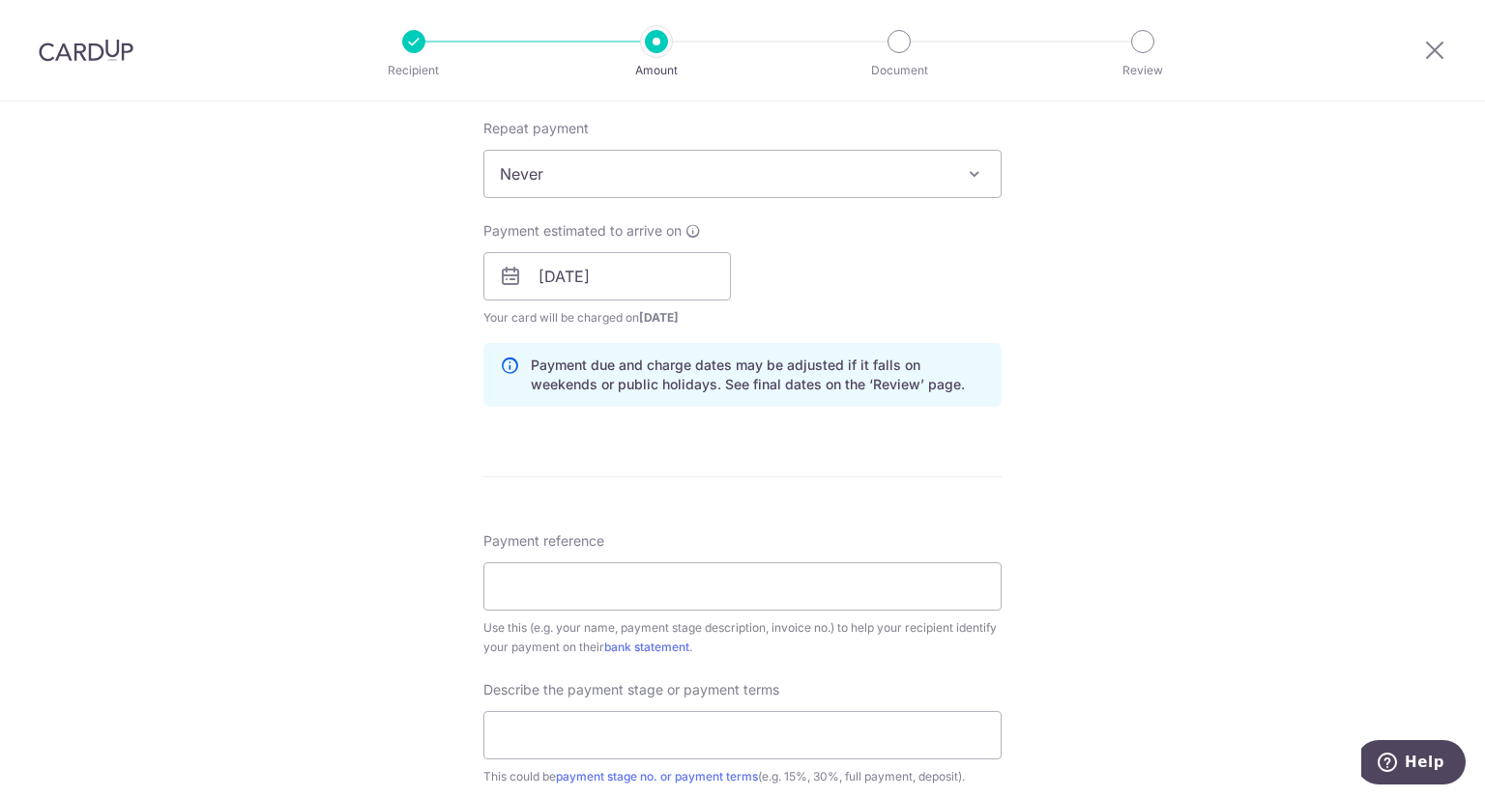
scroll to position [773, 0]
click at [589, 589] on input "Payment reference" at bounding box center [742, 583] width 518 height 48
type input "Receipt No: 0787"
click at [808, 738] on input "text" at bounding box center [742, 732] width 518 height 48
type input "50% Deposit"
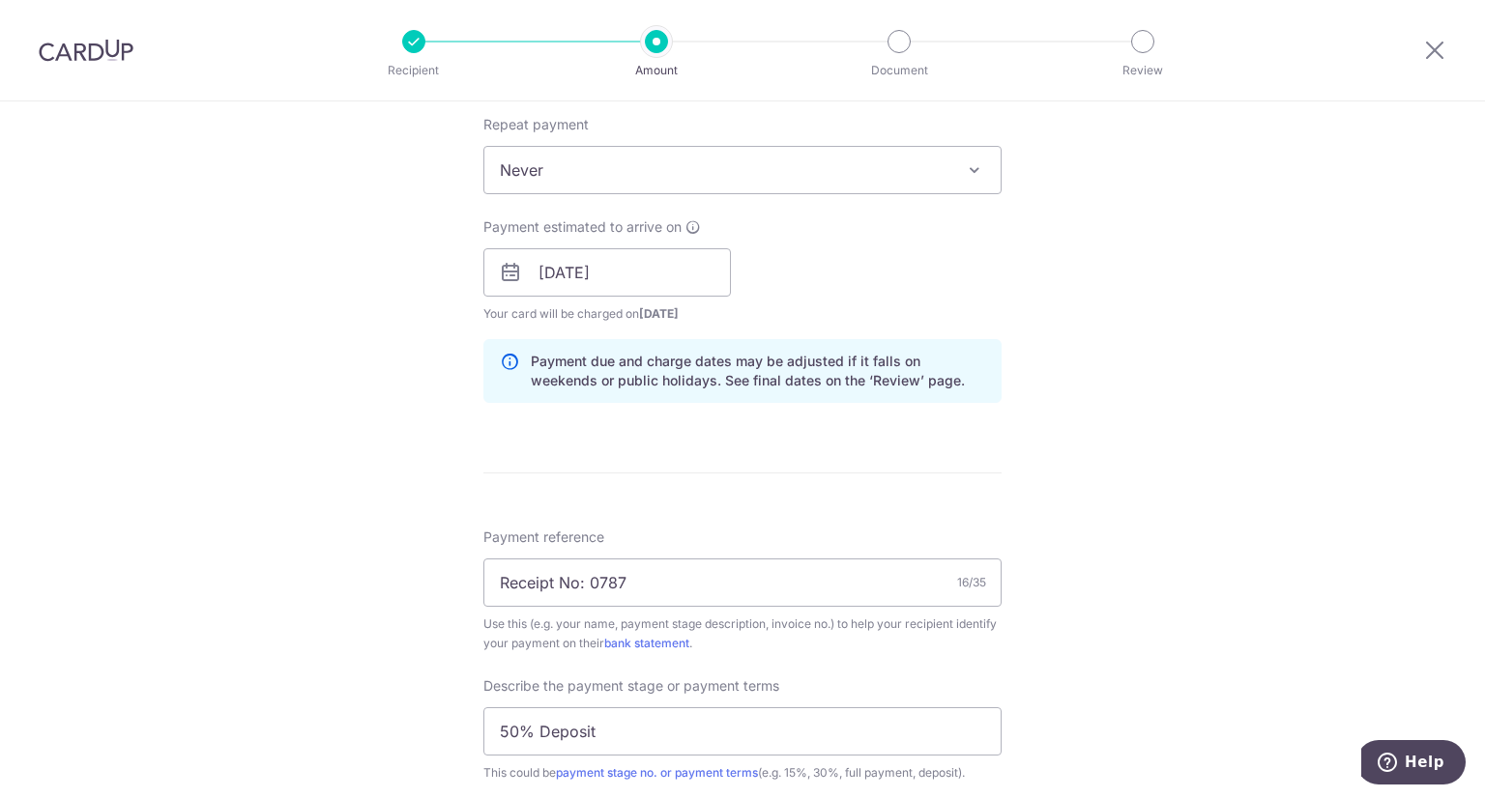
click at [1194, 531] on div "Tell us more about your payment Enter payment amount SGD 1,450.00 1450.00 Recip…" at bounding box center [742, 353] width 1485 height 2051
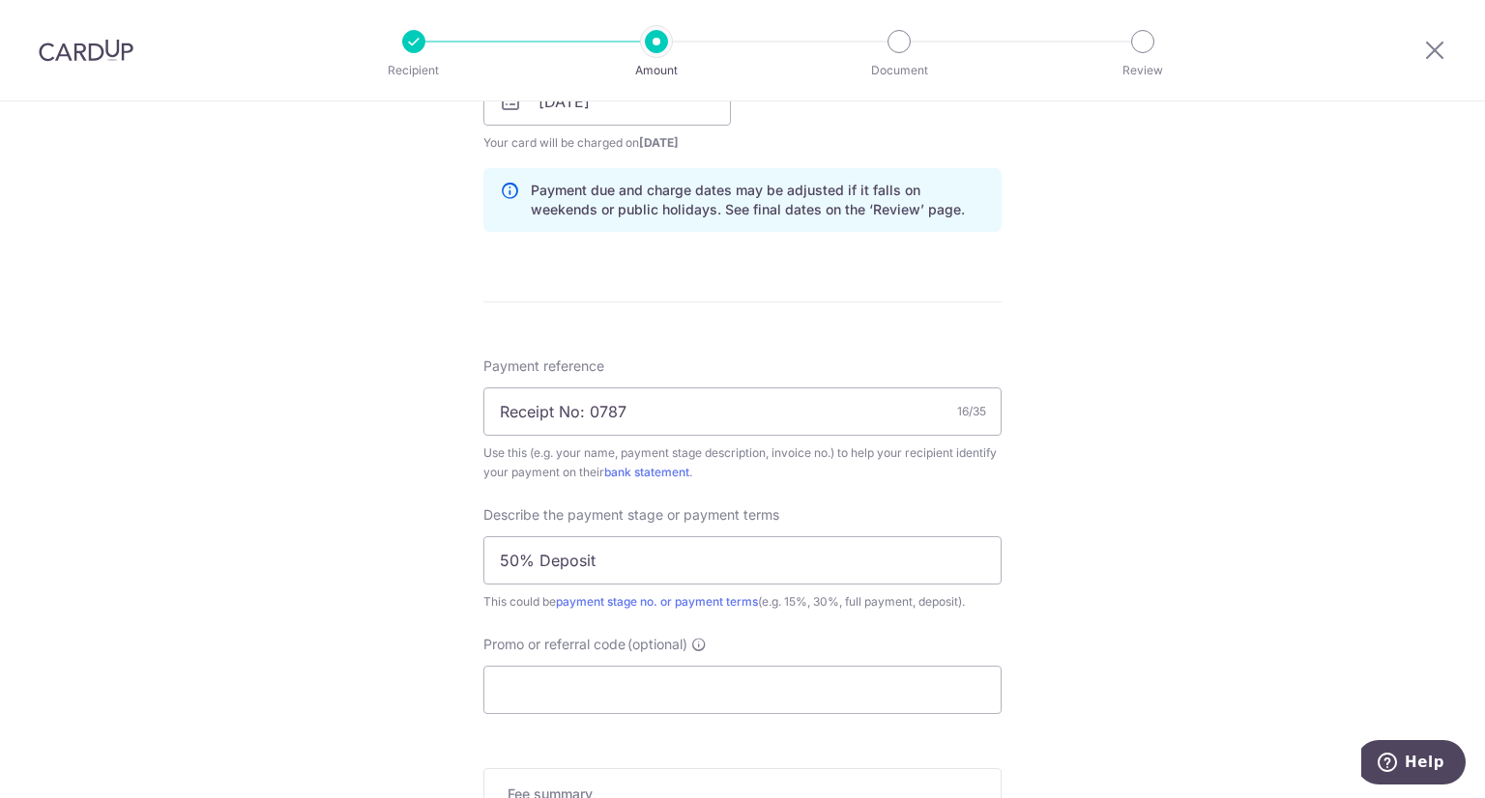
scroll to position [1063, 0]
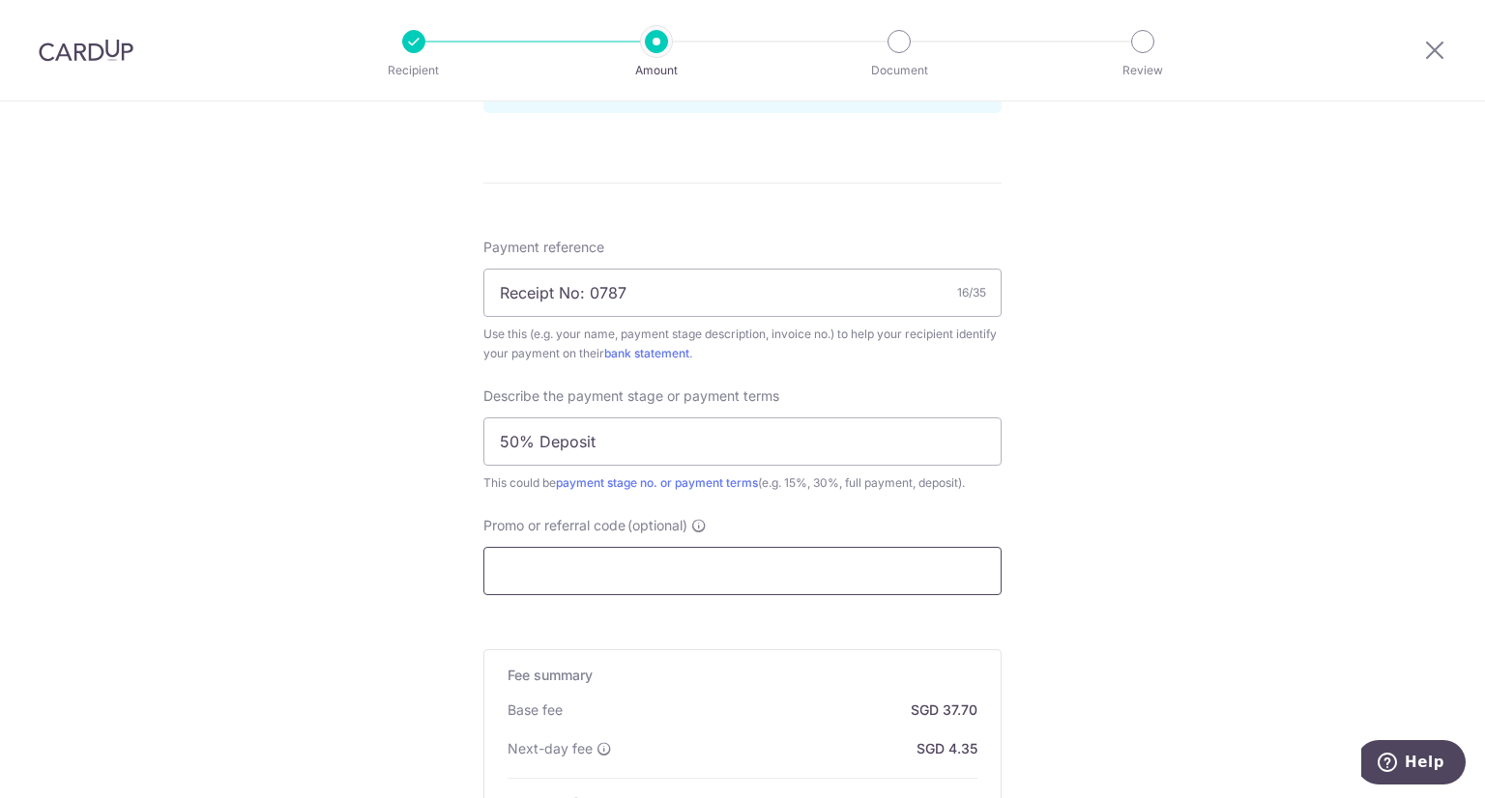
click at [635, 556] on input "Promo or referral code (optional)" at bounding box center [742, 571] width 518 height 48
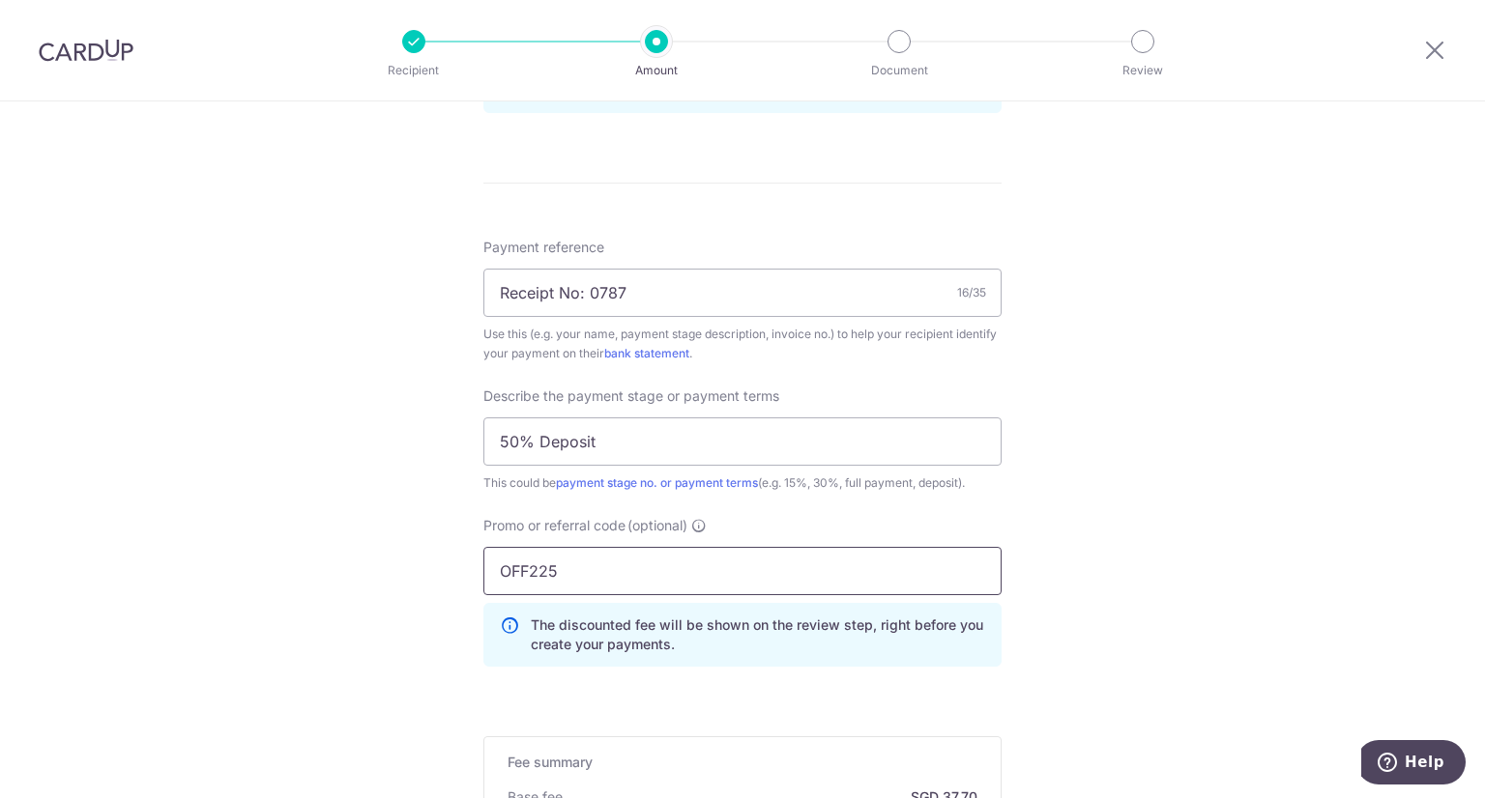
type input "OFF225"
click at [1147, 484] on div "Tell us more about your payment Enter payment amount SGD 1,450.00 1450.00 Recip…" at bounding box center [742, 107] width 1485 height 2138
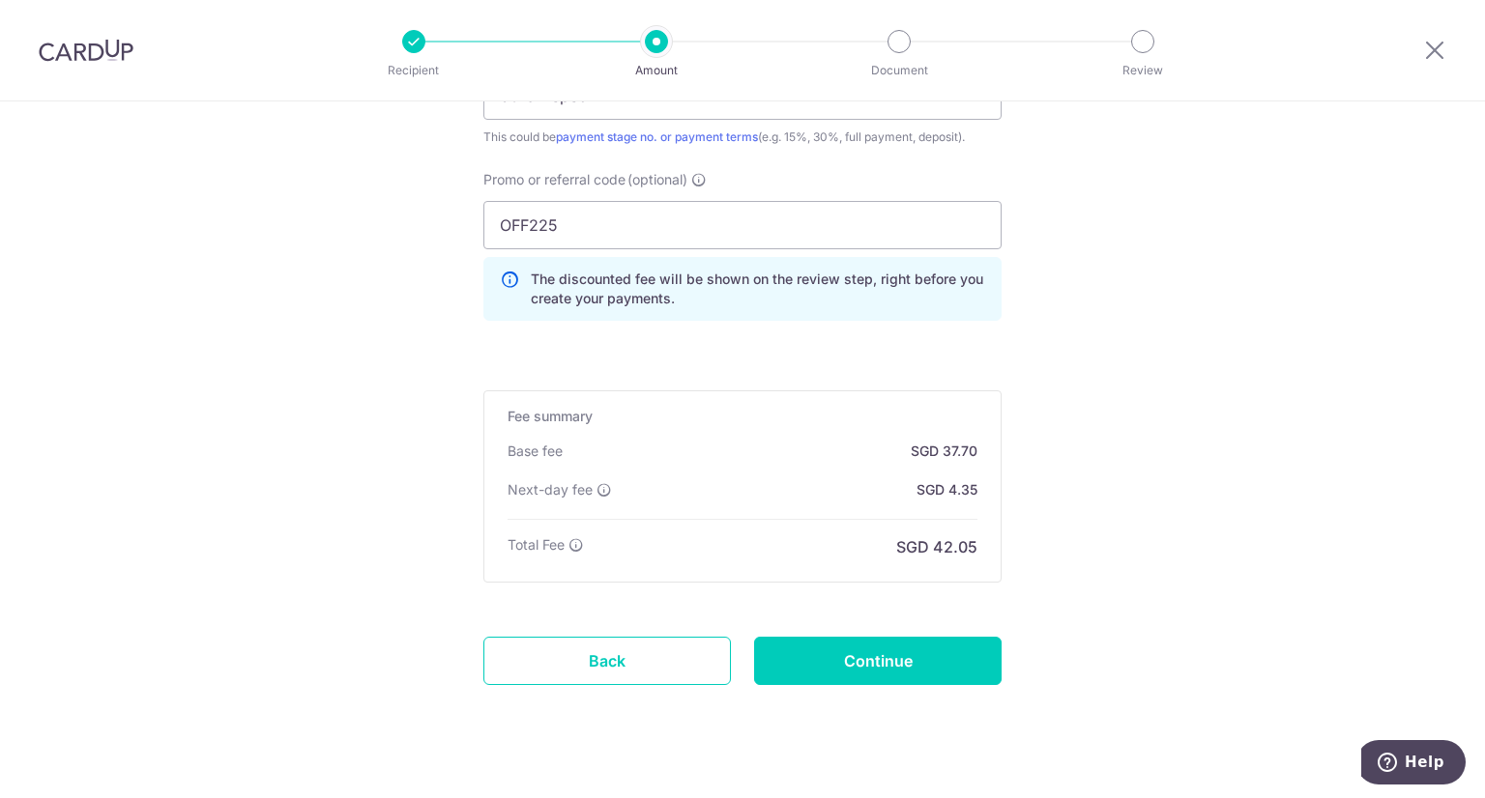
scroll to position [1438, 0]
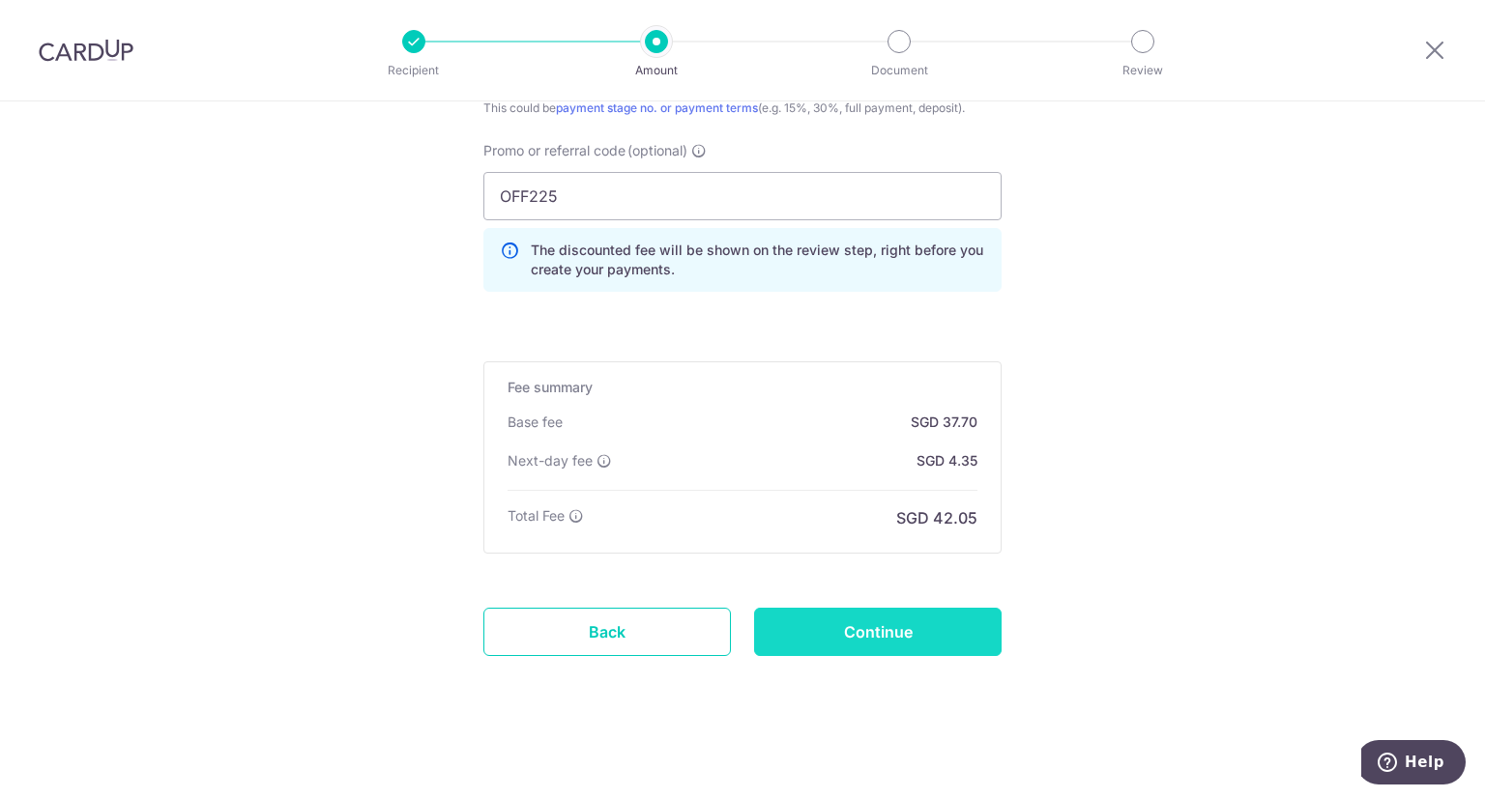
click at [889, 628] on input "Continue" at bounding box center [877, 632] width 247 height 48
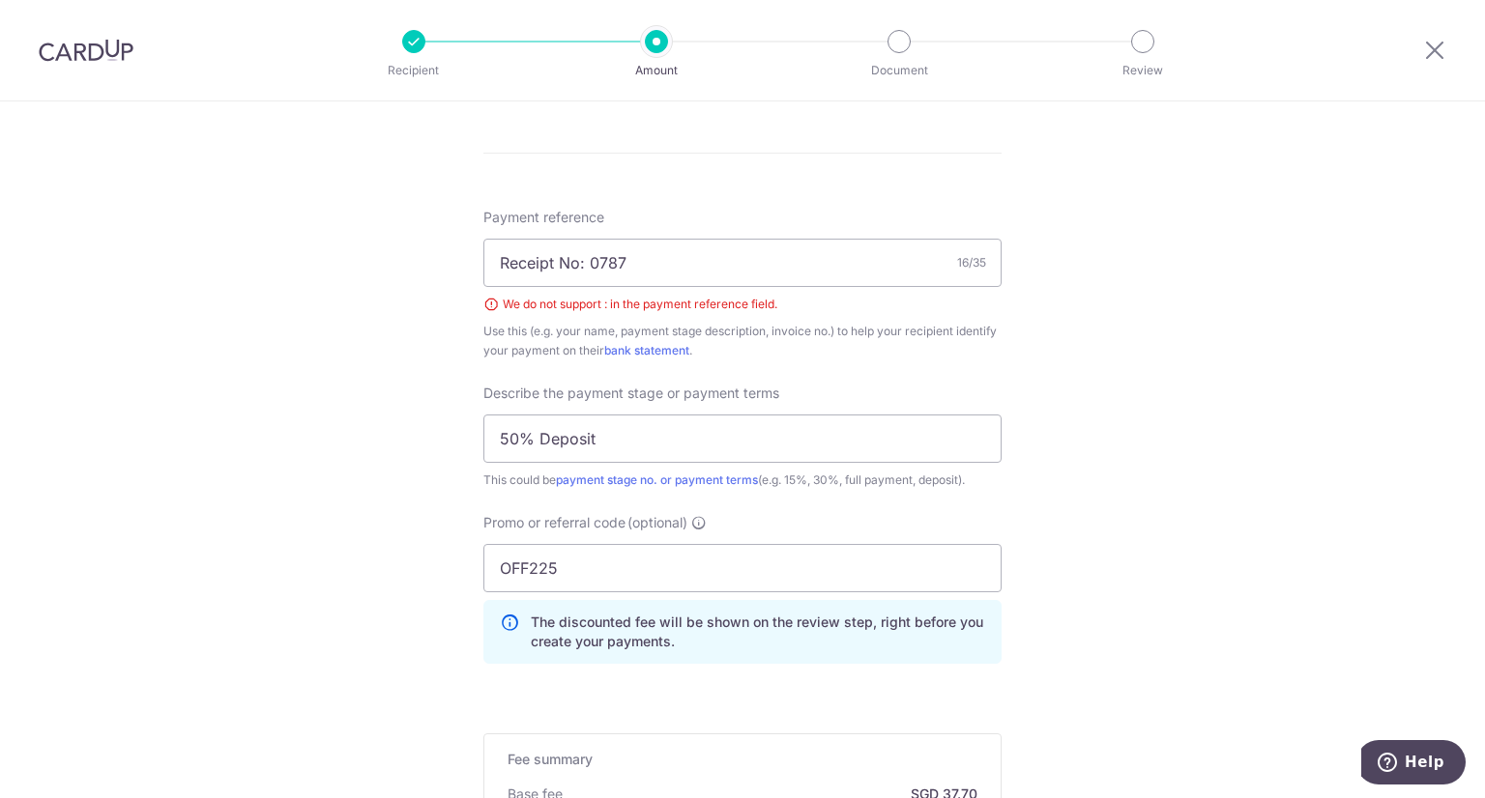
scroll to position [1091, 0]
click at [585, 259] on input "Receipt No: 0787" at bounding box center [742, 265] width 518 height 48
type input "0787"
click at [1150, 462] on div "Tell us more about your payment Enter payment amount SGD 1,450.00 1450.00 Selec…" at bounding box center [742, 92] width 1485 height 2165
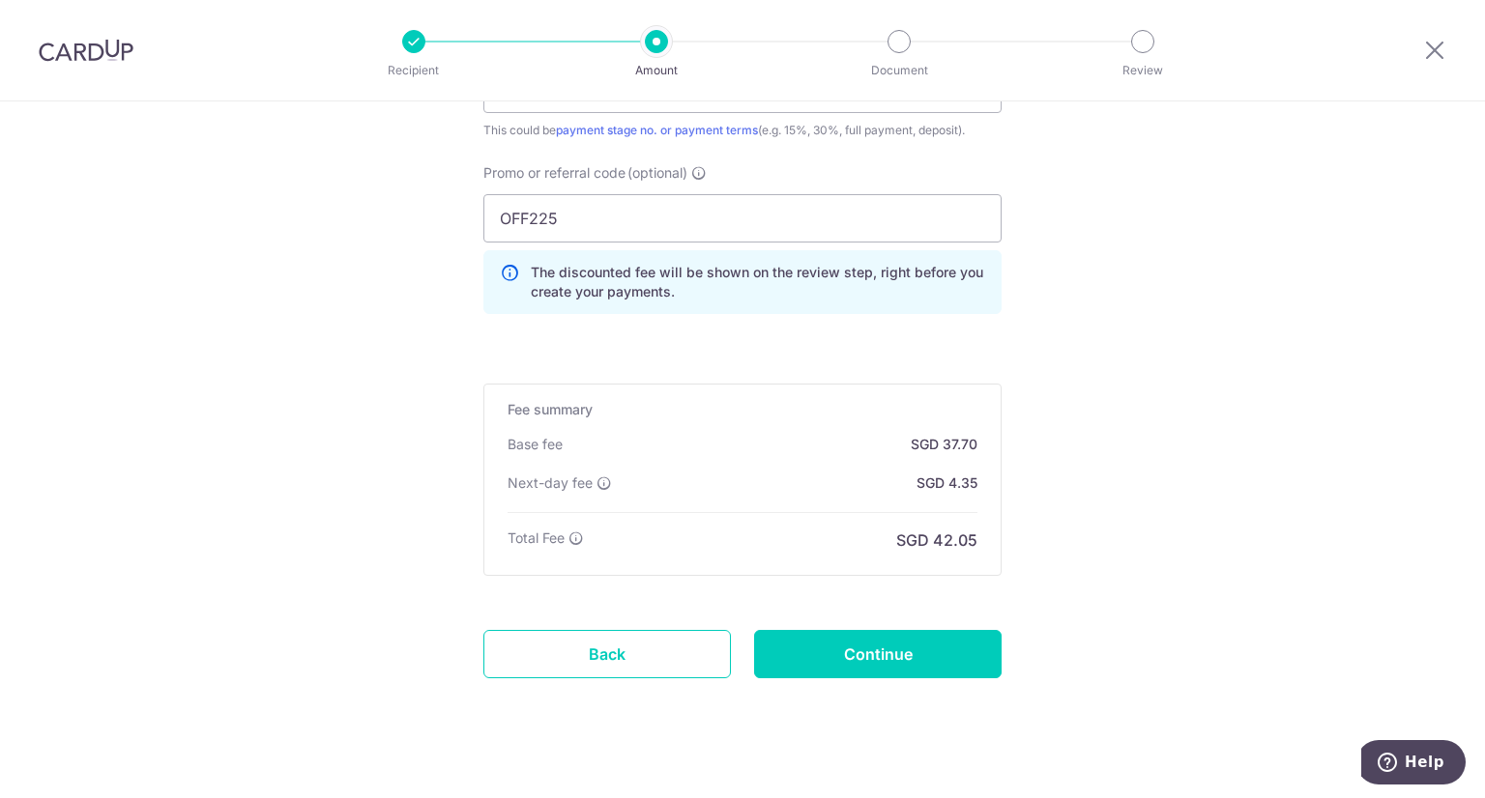
scroll to position [1465, 0]
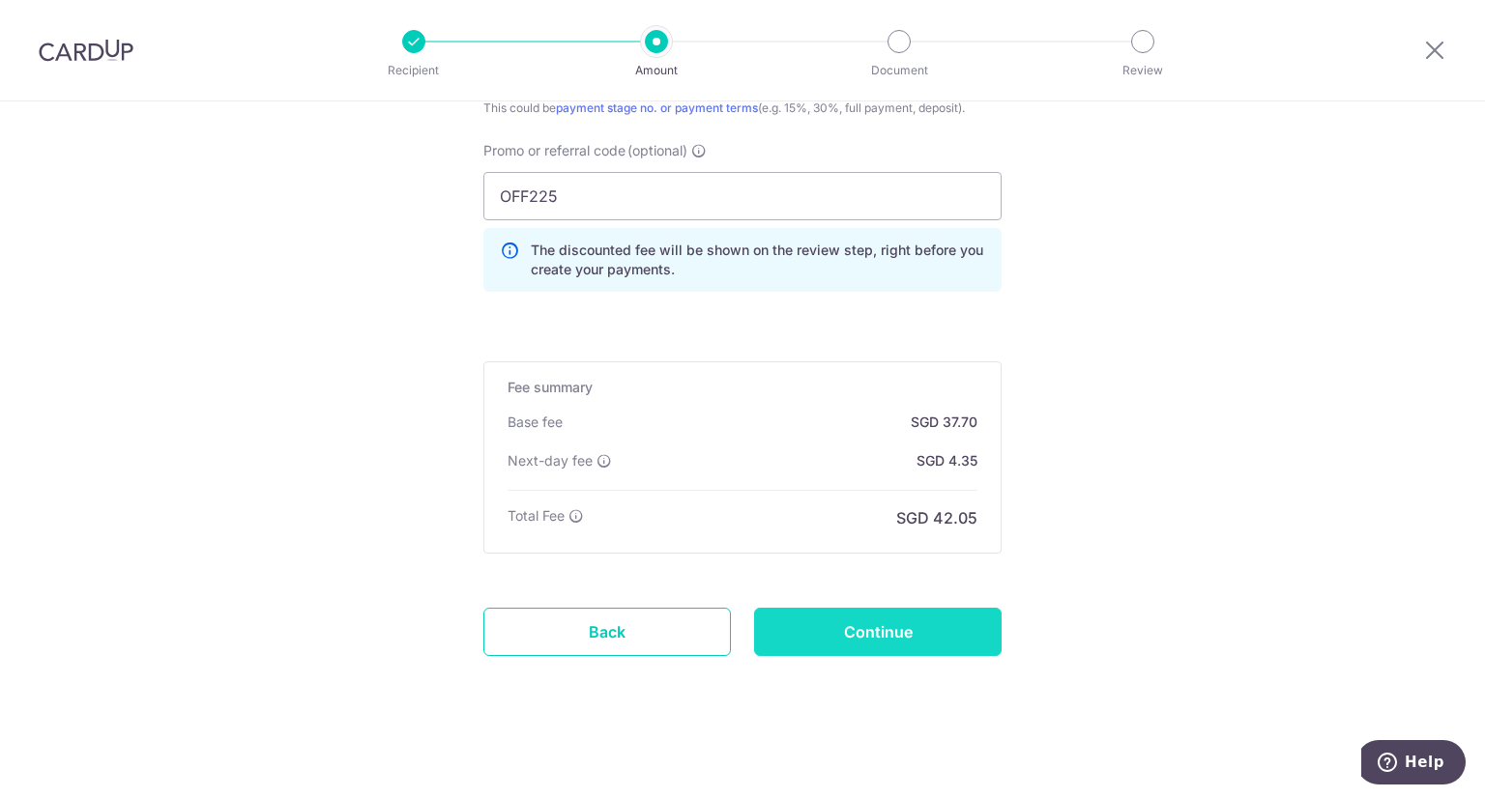
click at [906, 630] on input "Continue" at bounding box center [877, 632] width 247 height 48
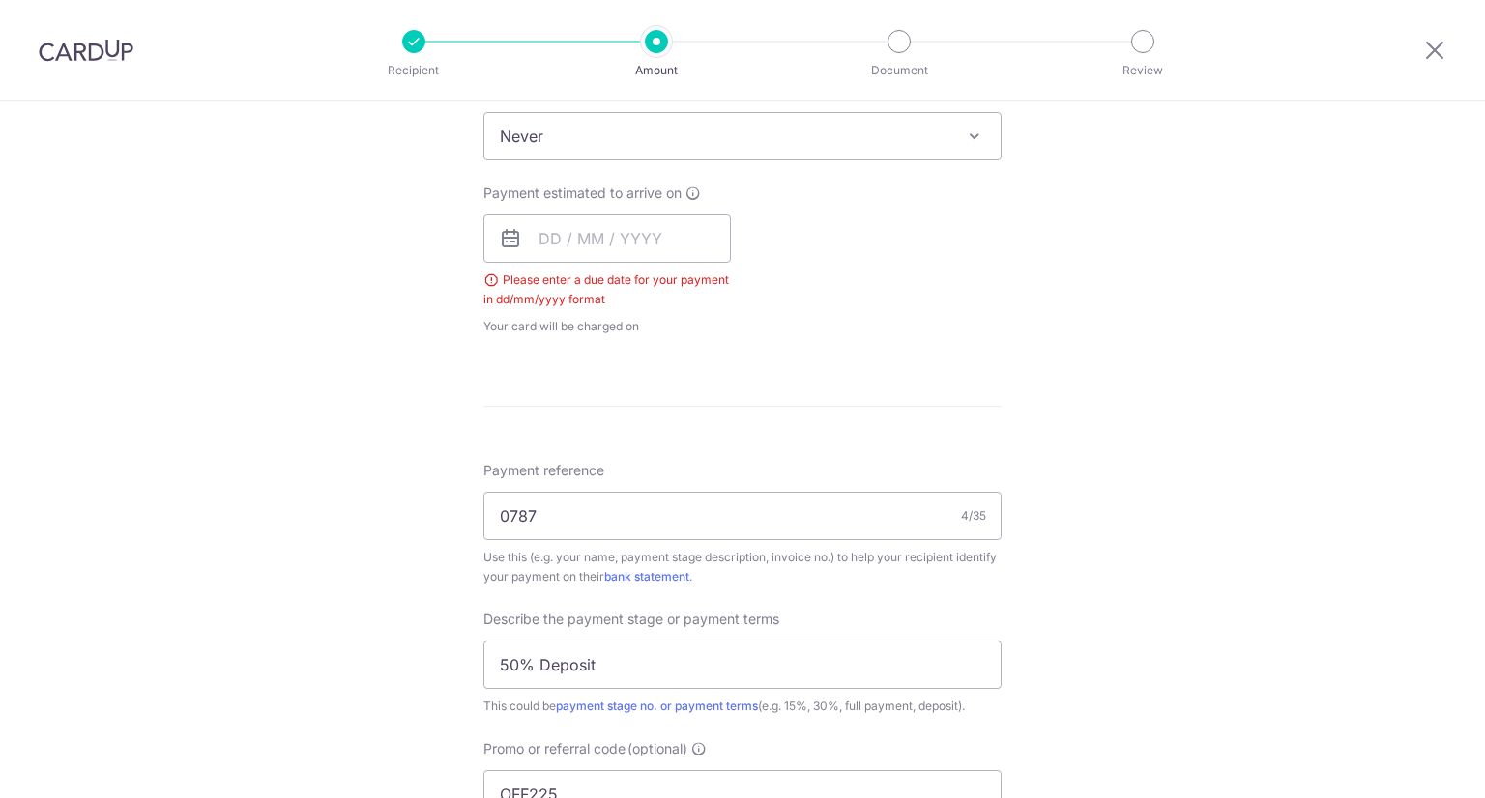
scroll to position [684, 0]
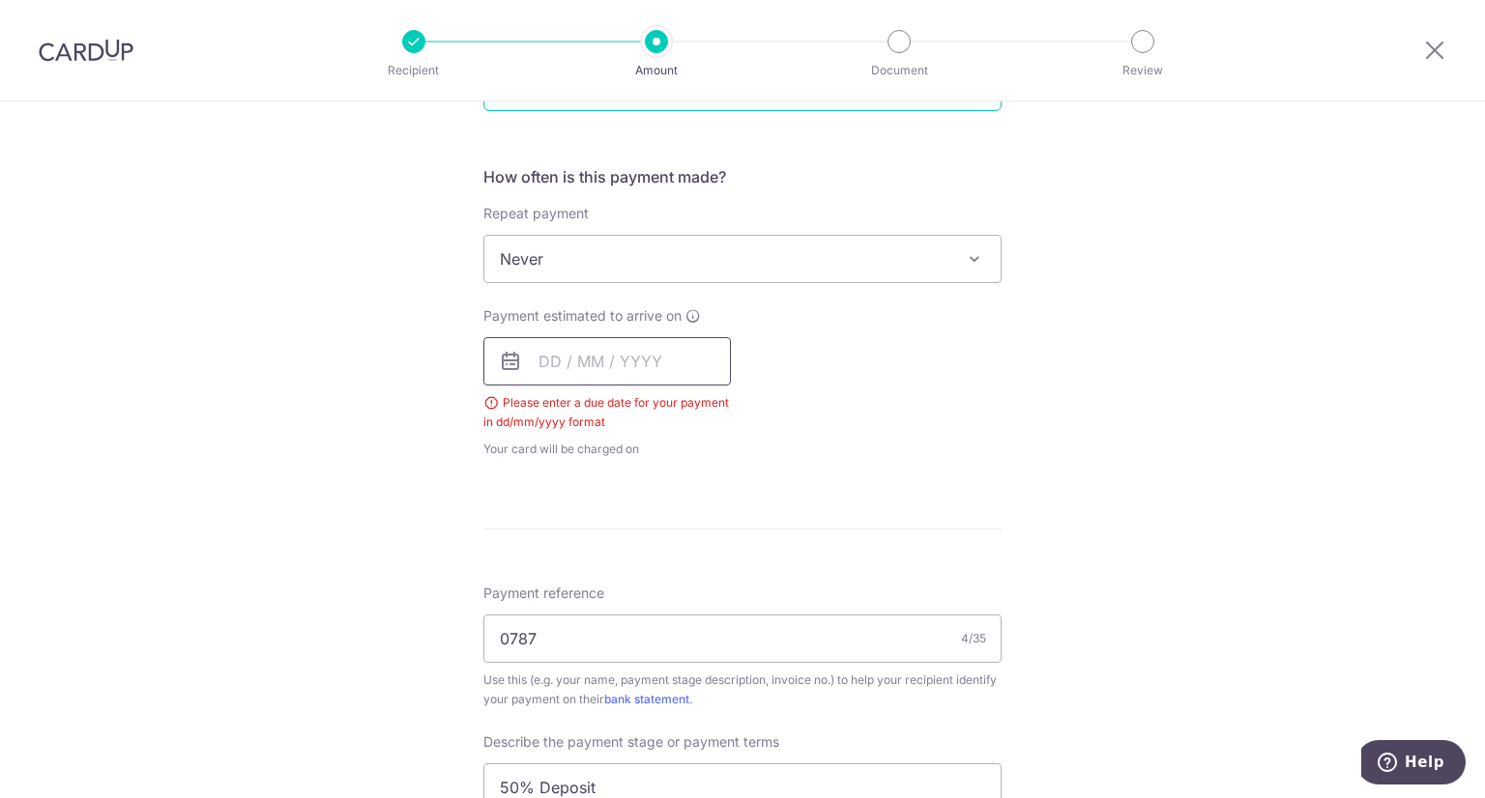
click at [626, 364] on input "text" at bounding box center [606, 361] width 247 height 48
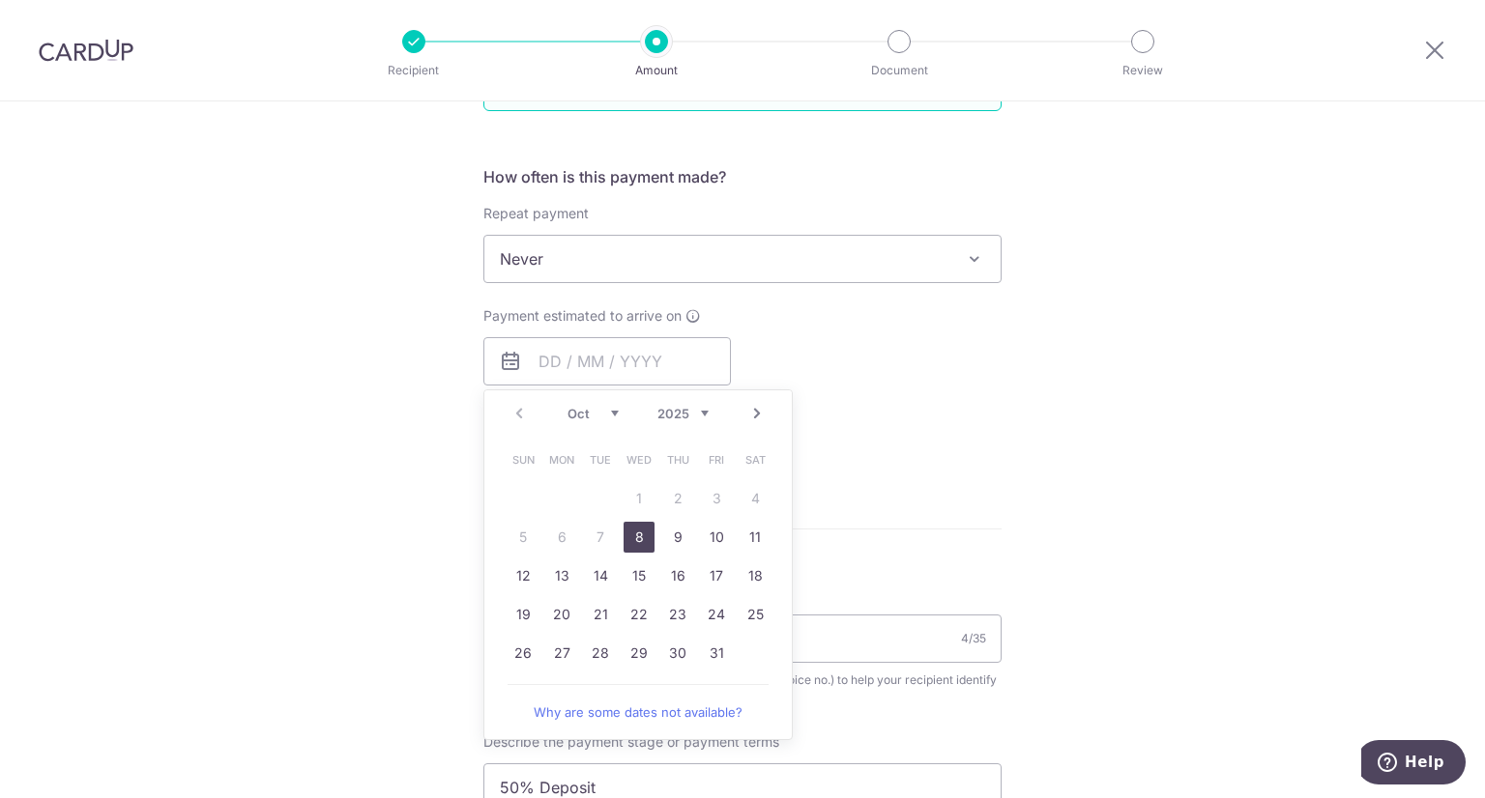
drag, startPoint x: 635, startPoint y: 534, endPoint x: 875, endPoint y: 479, distance: 245.7
click at [635, 534] on link "8" at bounding box center [638, 537] width 31 height 31
type input "[DATE]"
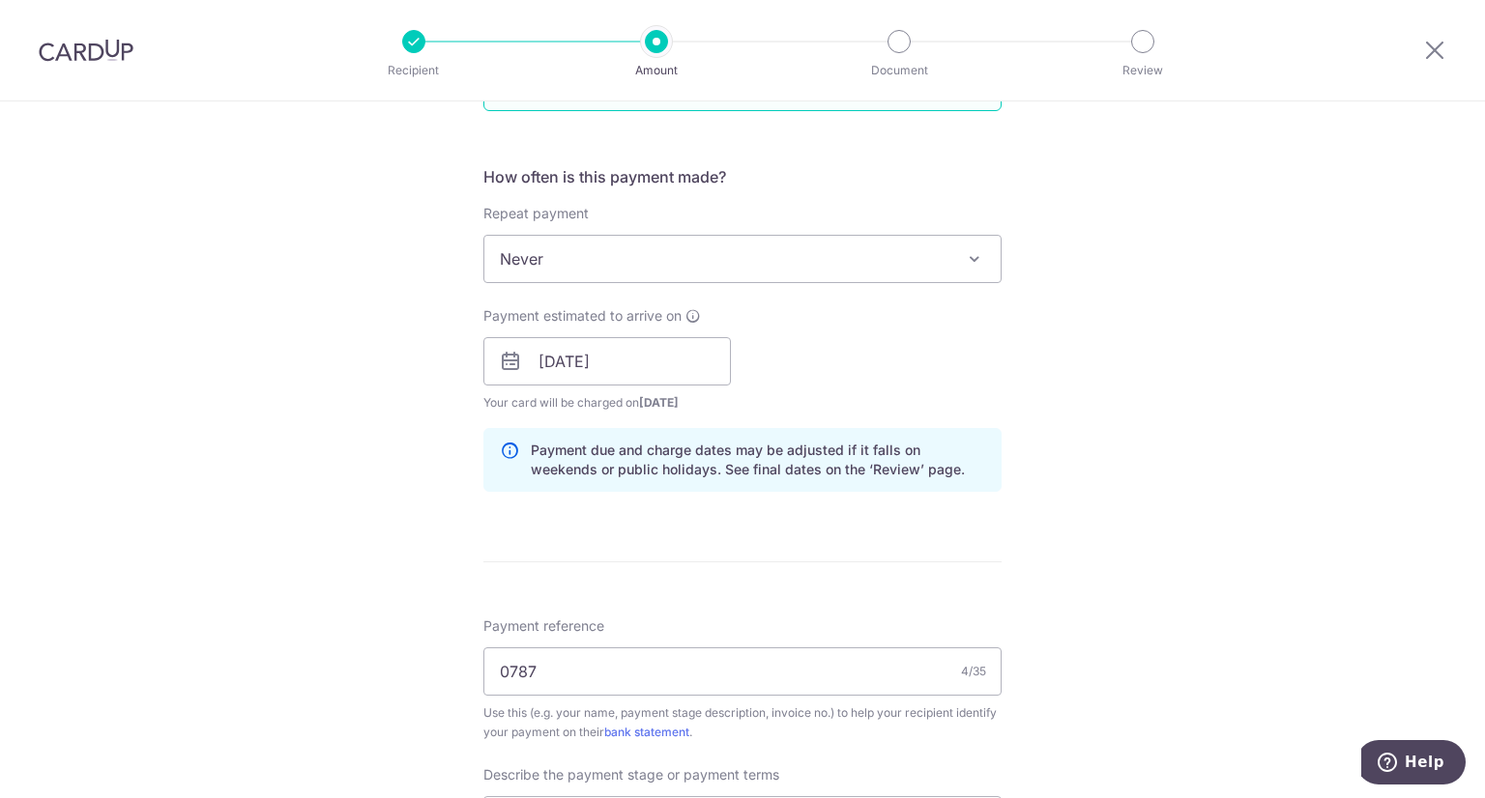
click at [1144, 352] on div "Tell us more about your payment Enter payment amount SGD 1,450.00 1450.00 Selec…" at bounding box center [742, 486] width 1485 height 2138
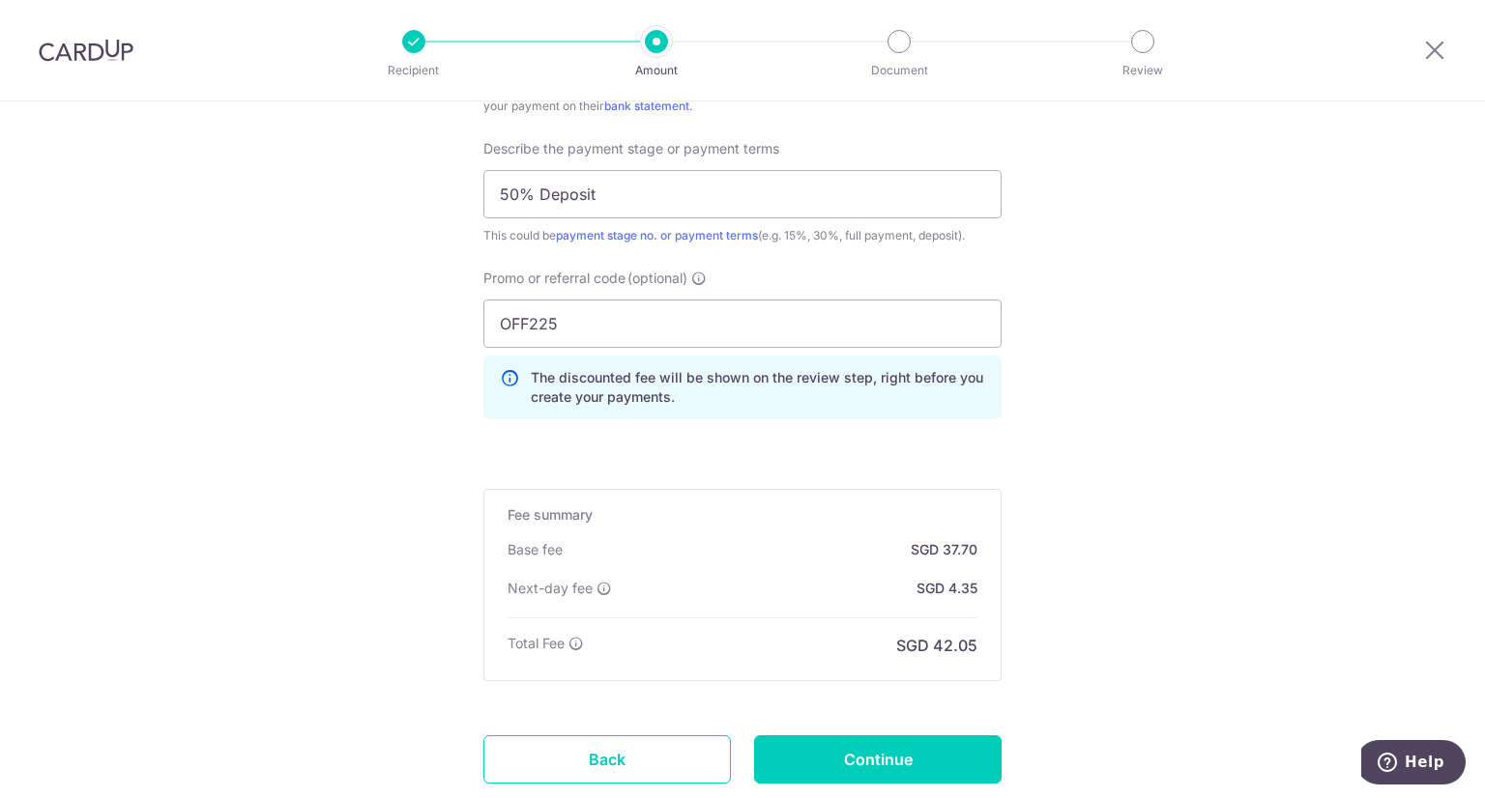
scroll to position [1438, 0]
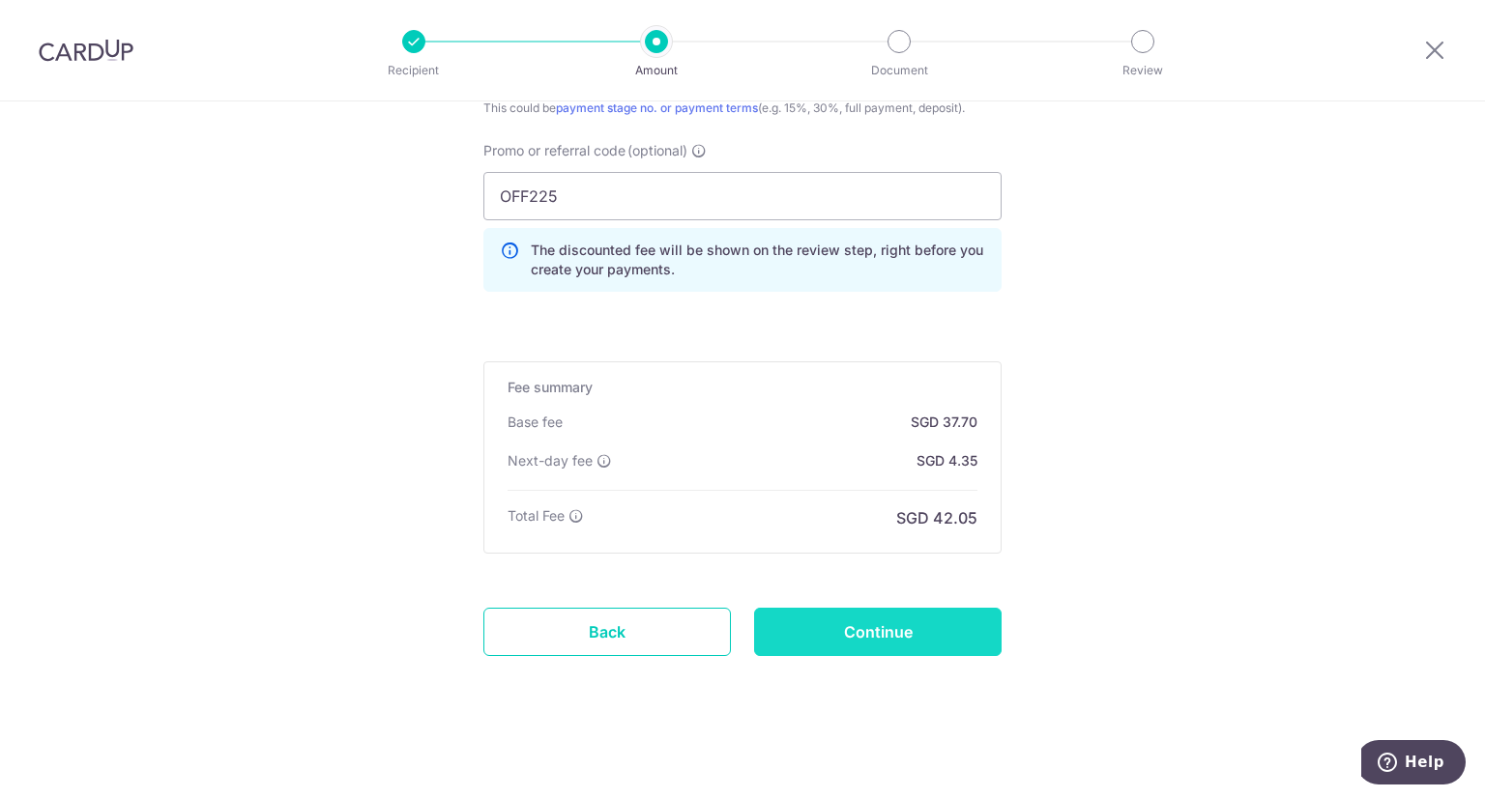
click at [874, 616] on input "Continue" at bounding box center [877, 632] width 247 height 48
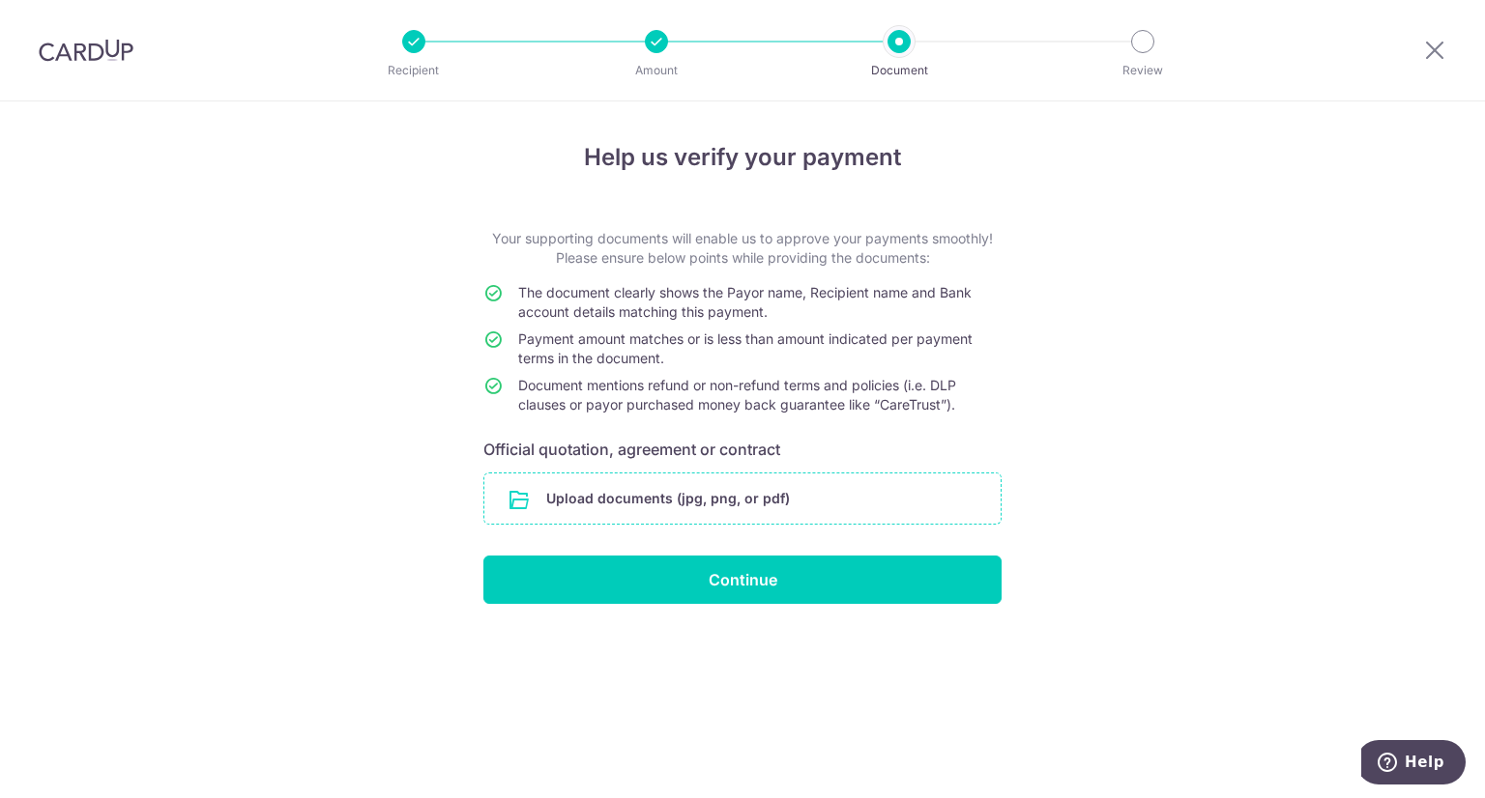
click at [823, 486] on input "file" at bounding box center [742, 499] width 516 height 50
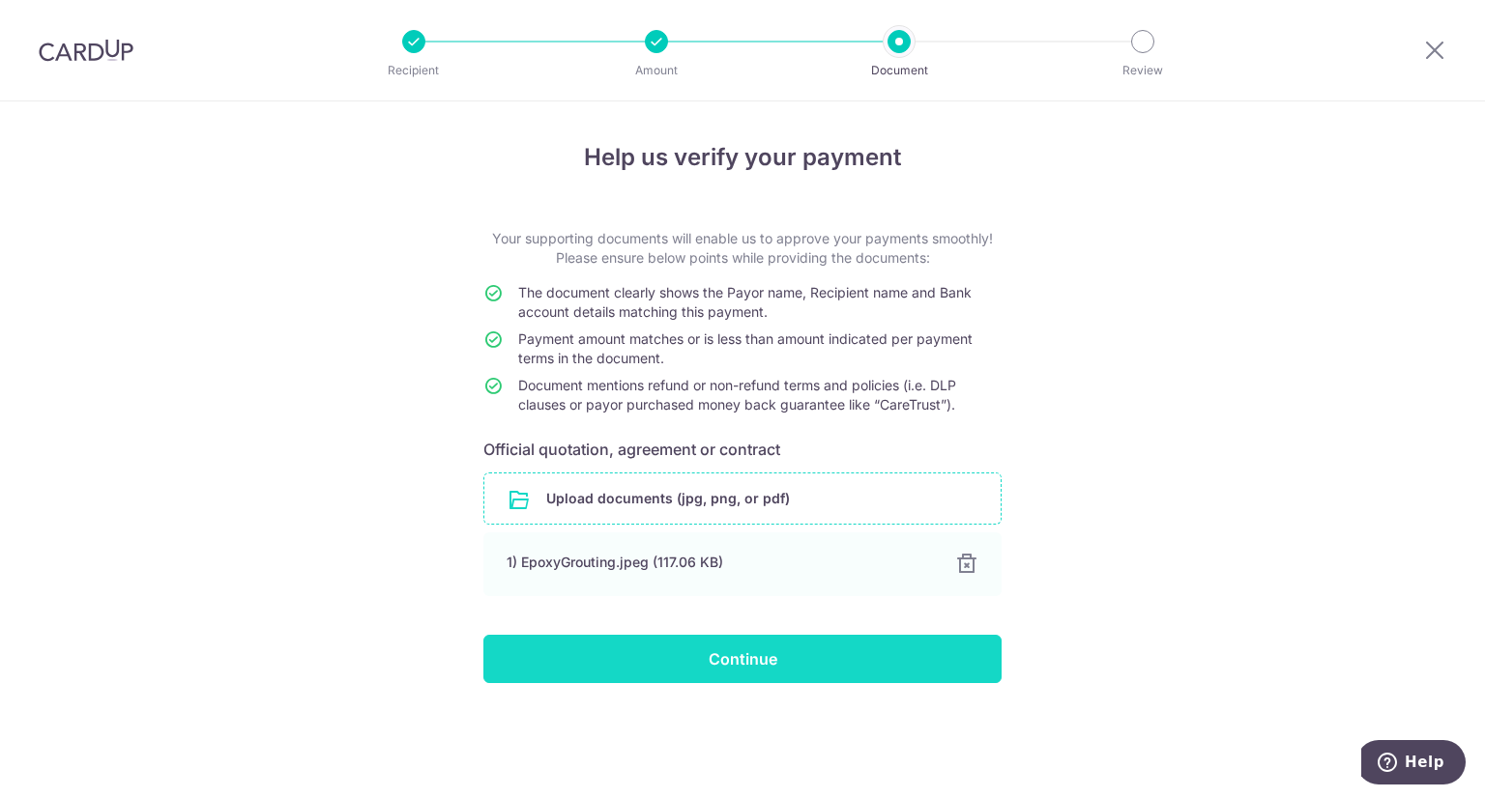
click at [739, 655] on input "Continue" at bounding box center [742, 659] width 518 height 48
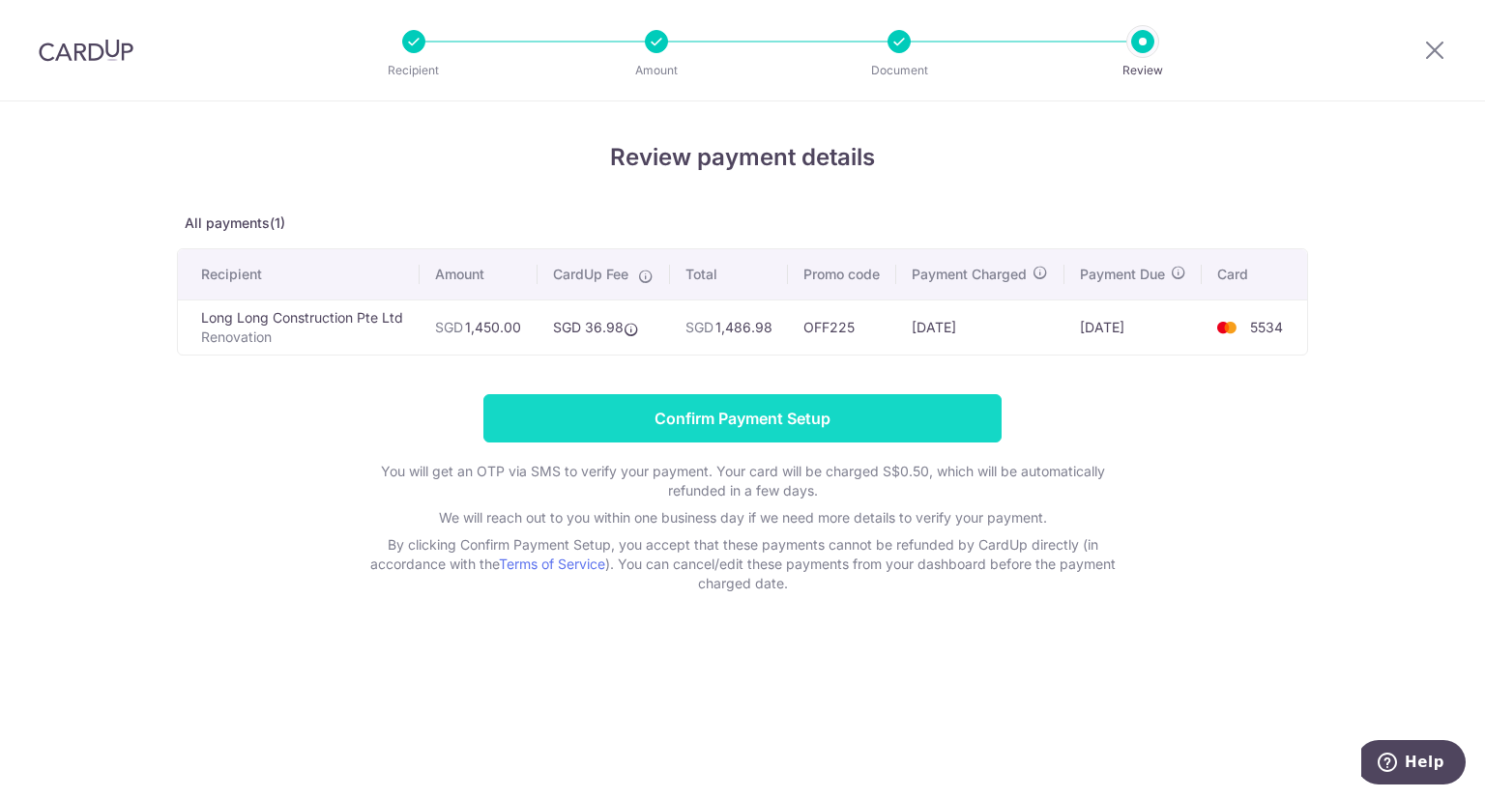
click at [666, 434] on input "Confirm Payment Setup" at bounding box center [742, 418] width 518 height 48
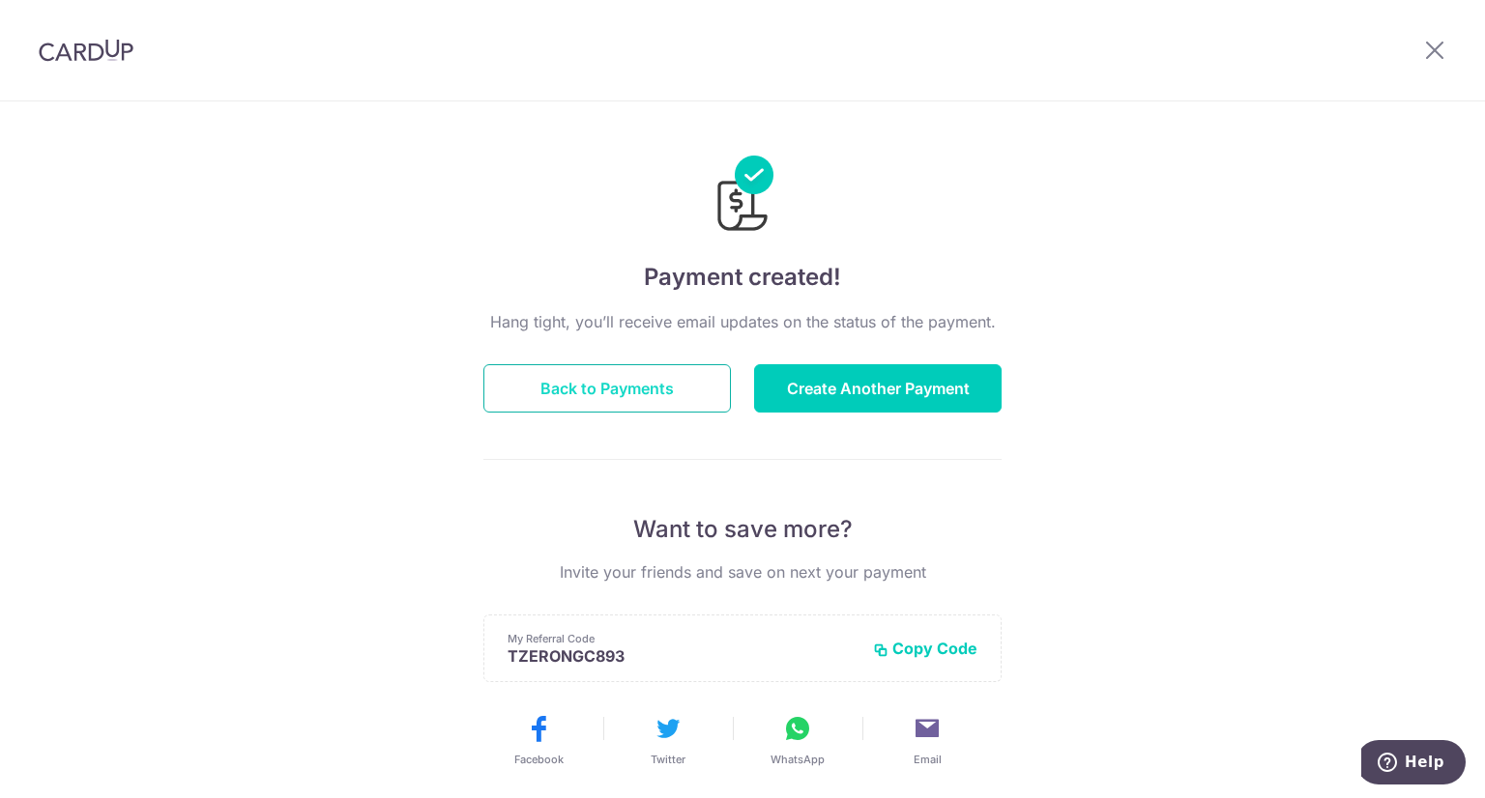
click at [557, 391] on button "Back to Payments" at bounding box center [606, 388] width 247 height 48
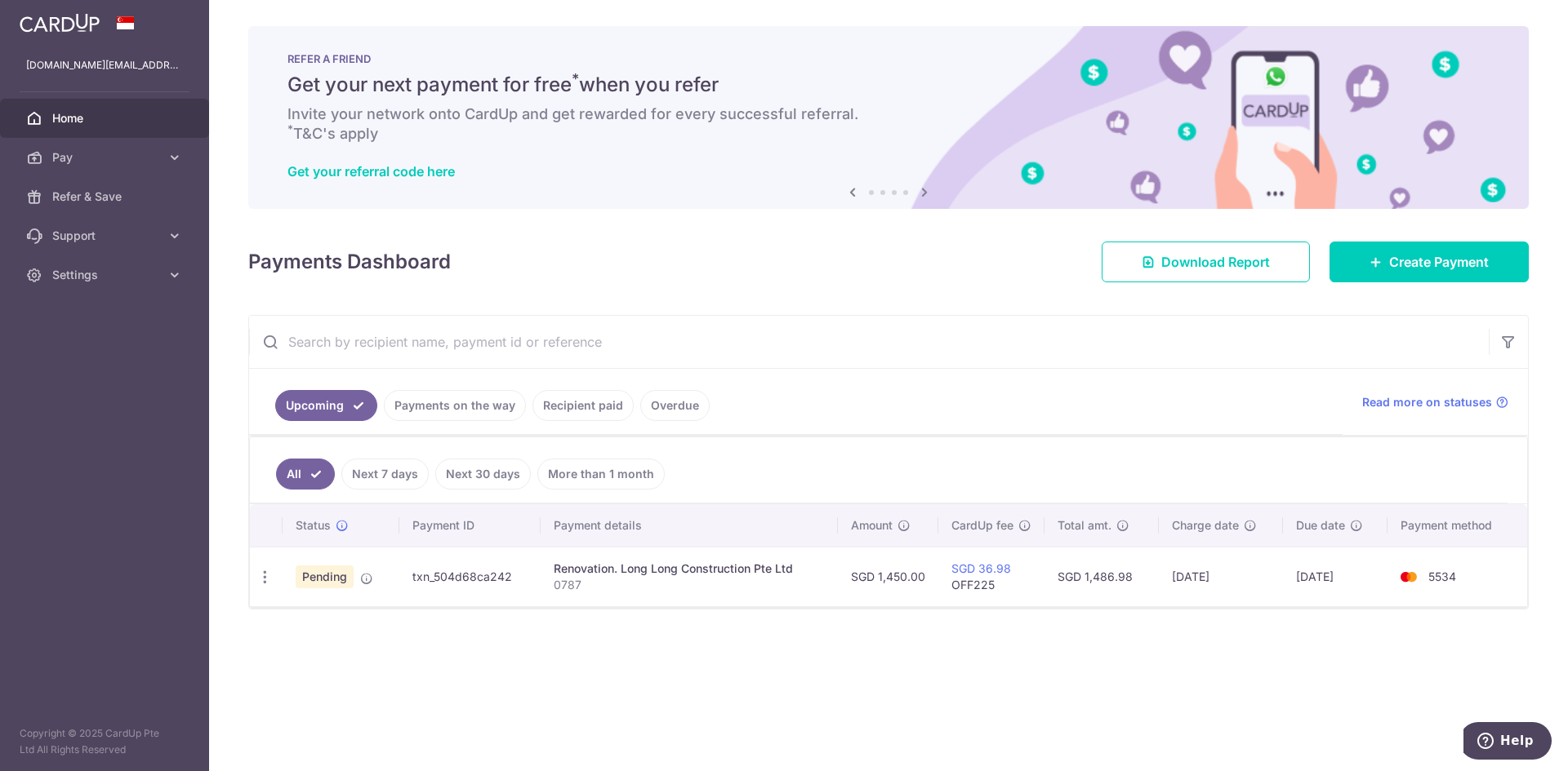
click at [1023, 377] on ul "Upcoming Payments on the way Recipient paid Overdue" at bounding box center [796, 402] width 1093 height 66
